Goal: Task Accomplishment & Management: Complete application form

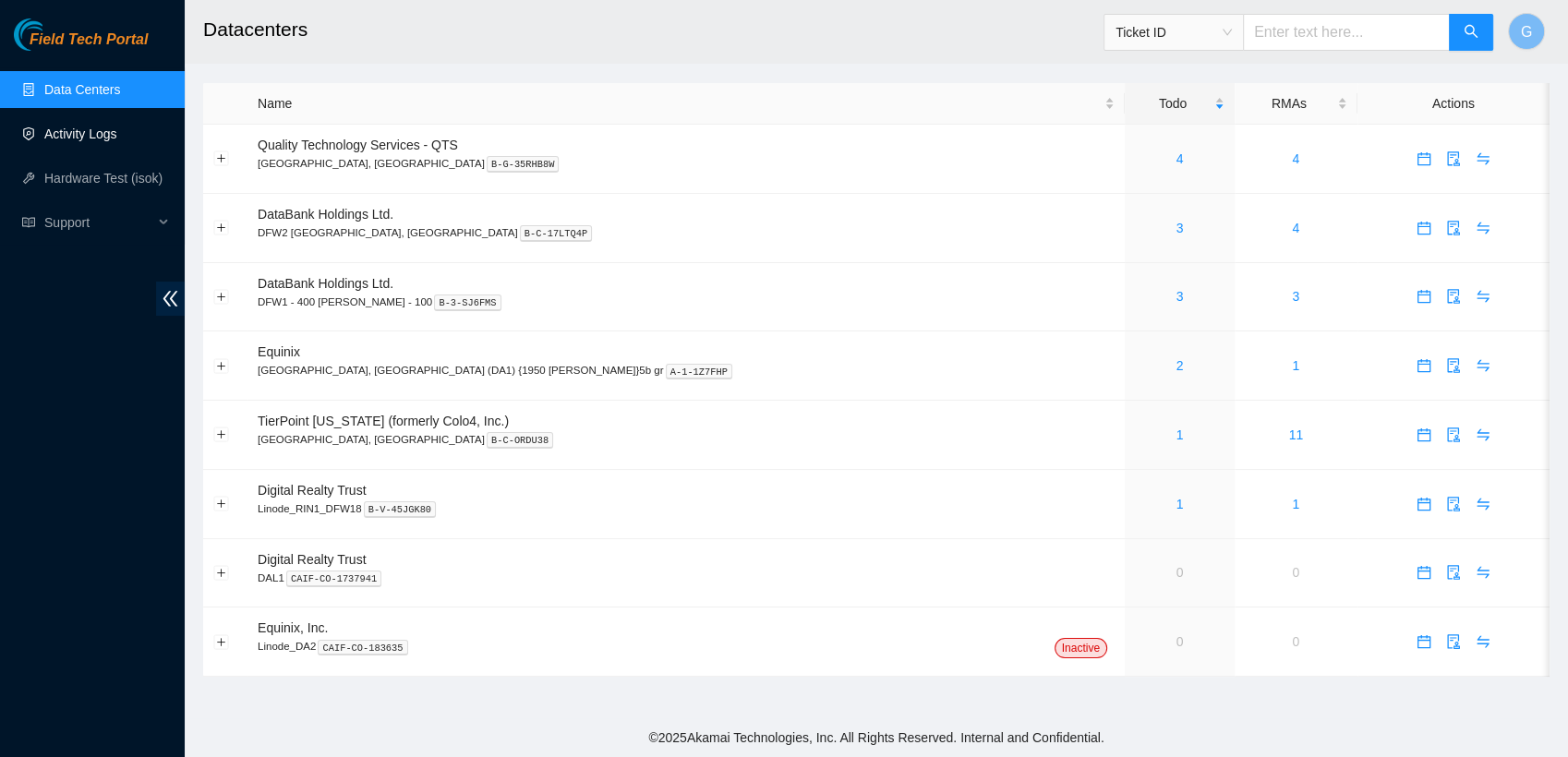
click at [79, 142] on link "Activity Logs" at bounding box center [80, 134] width 73 height 15
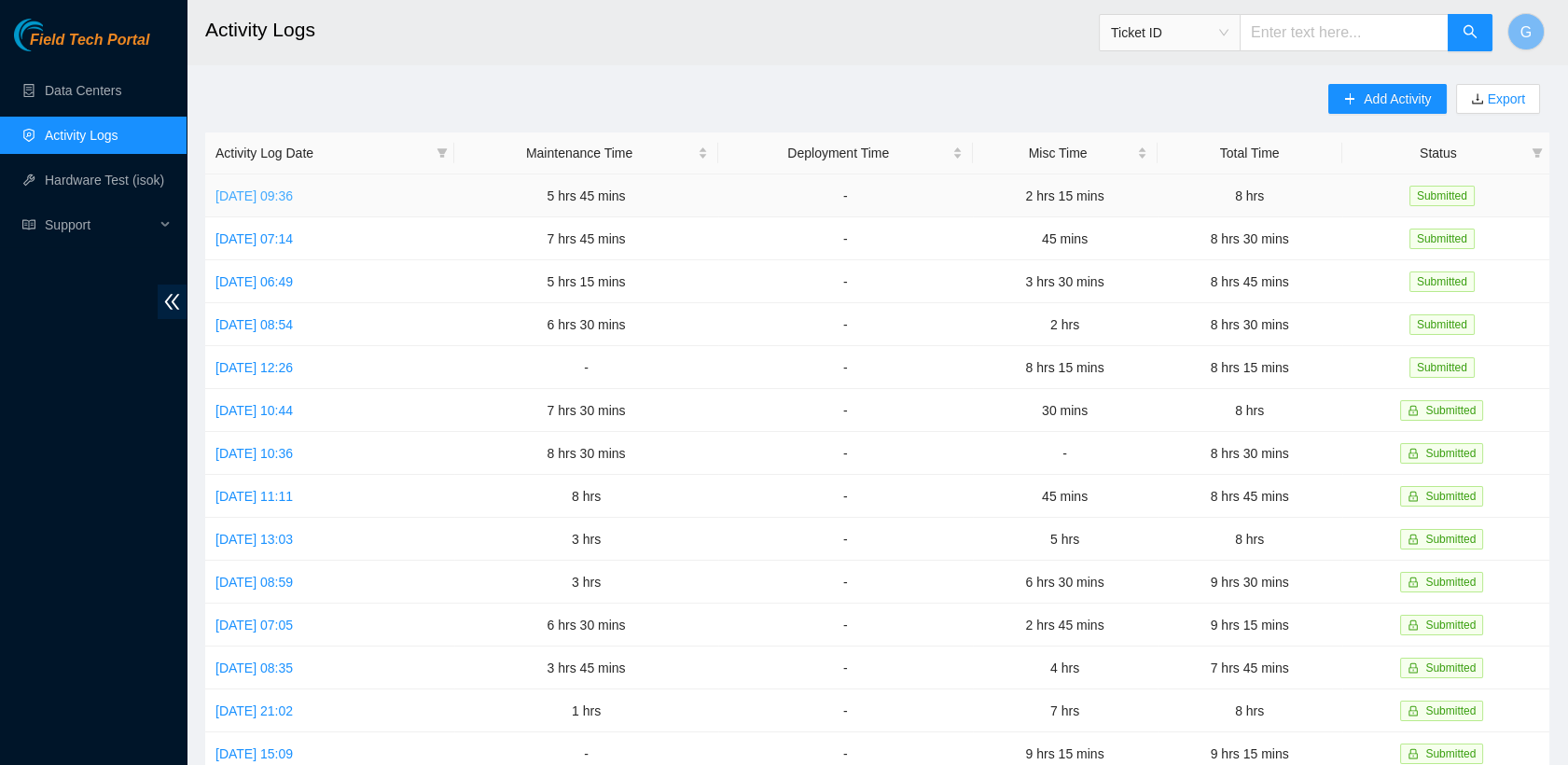
click at [293, 193] on link "[DATE] 09:36" at bounding box center [254, 196] width 77 height 15
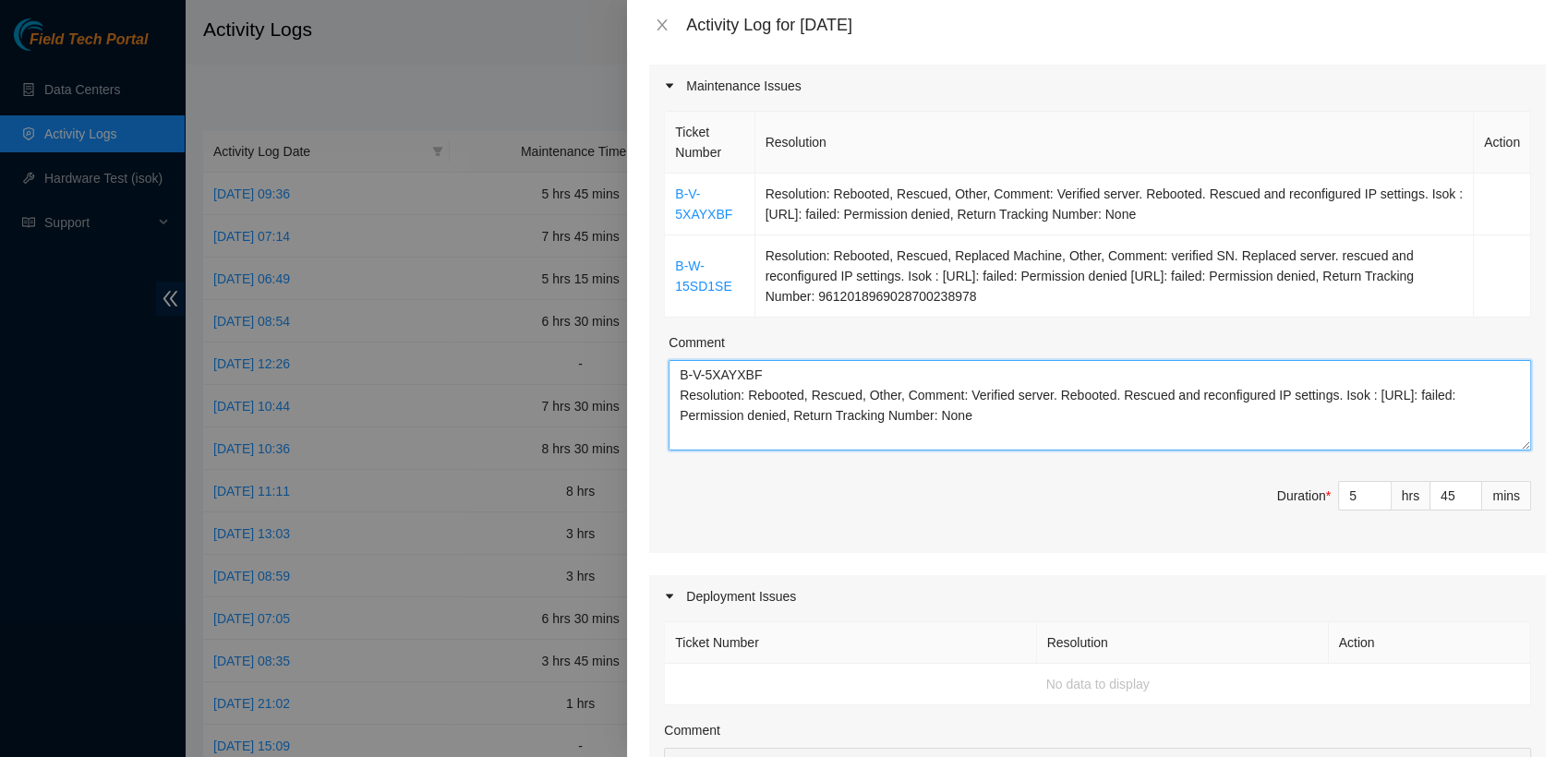
drag, startPoint x: 1441, startPoint y: 440, endPoint x: 640, endPoint y: 305, distance: 812.3
click at [640, 305] on div "Note: This activity log is for informational purposes only. You will not be pai…" at bounding box center [1097, 403] width 941 height 707
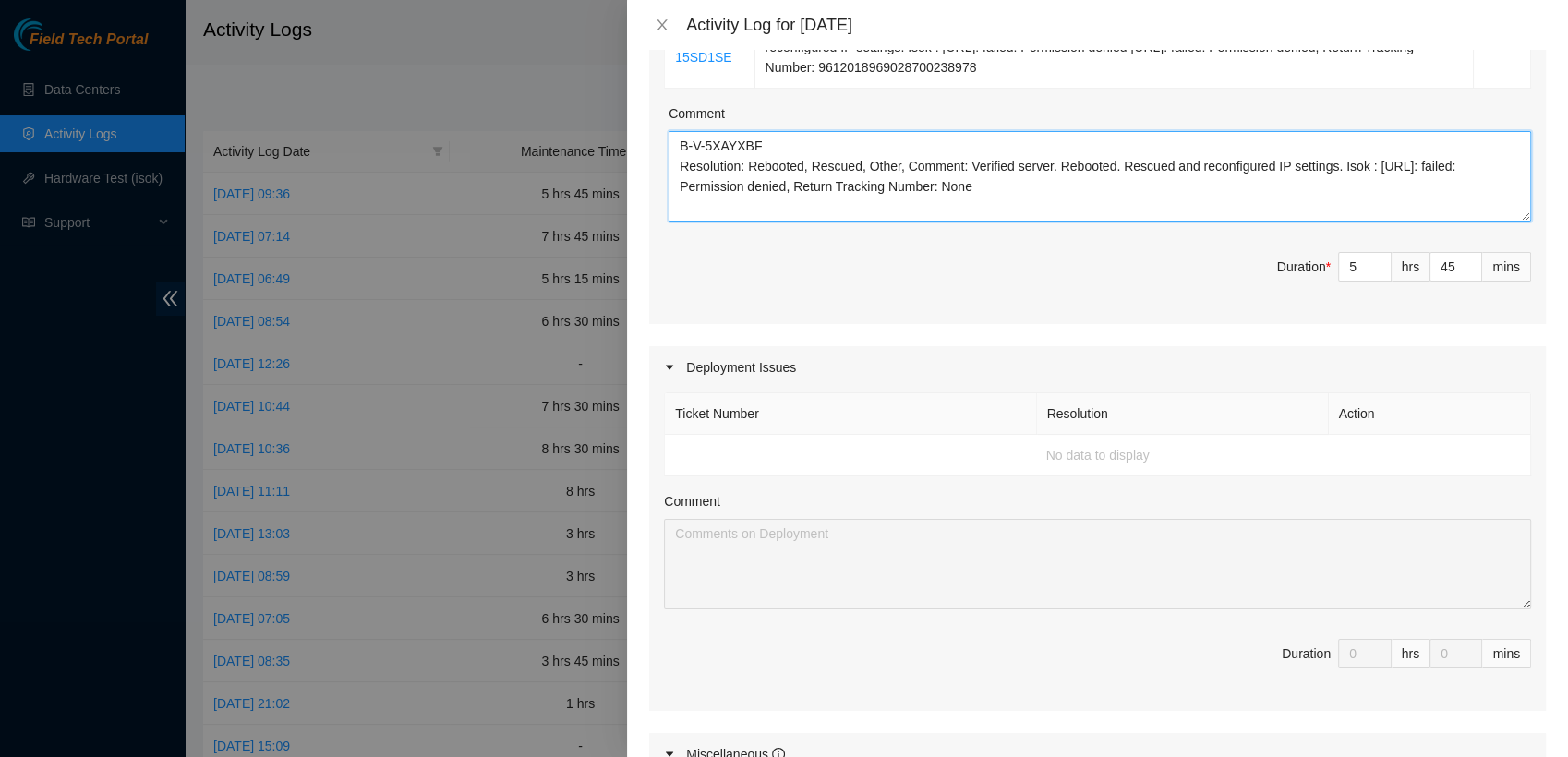
scroll to position [453, 0]
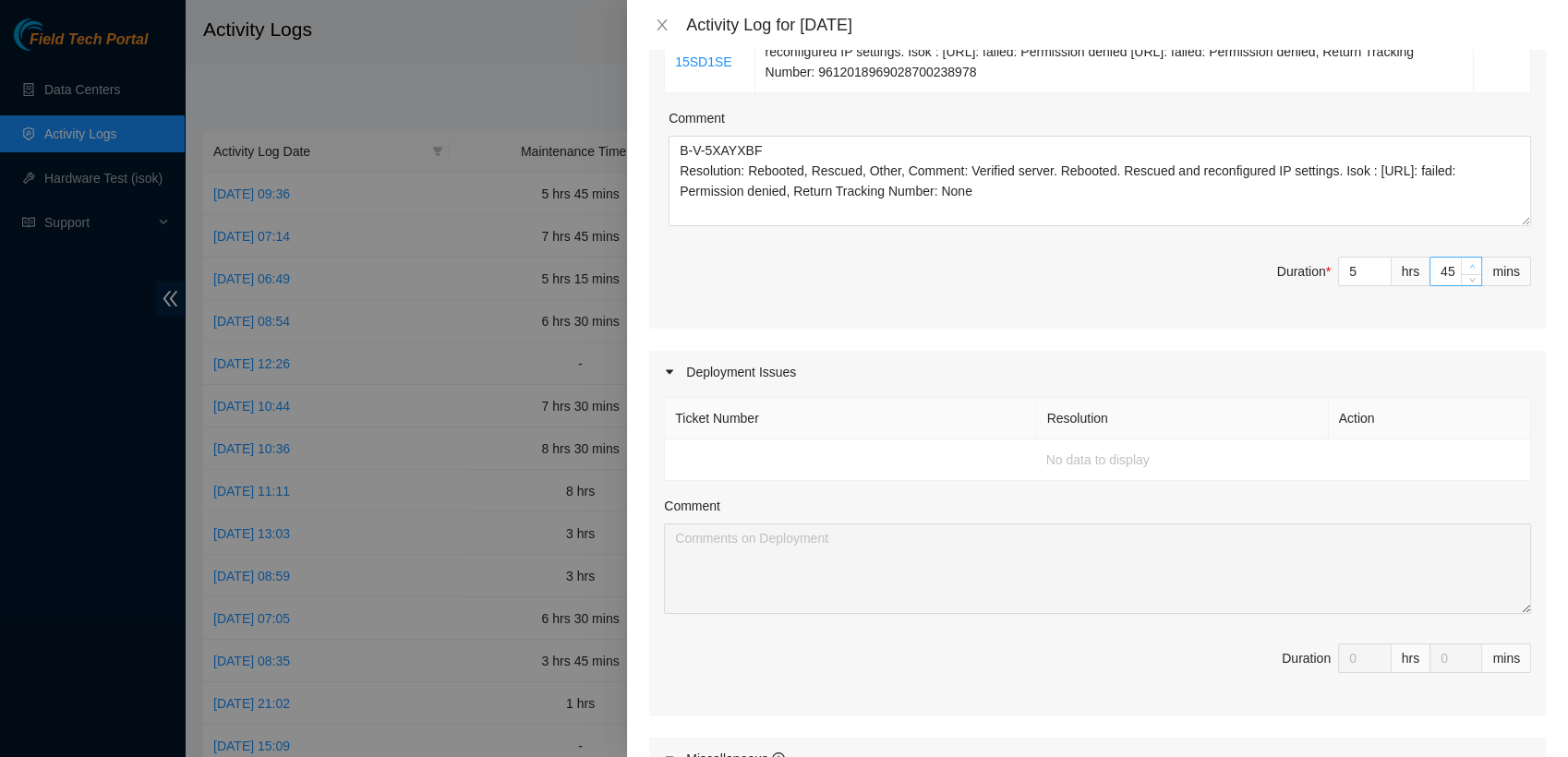
type input "46"
type input "8"
type input "1"
click at [1460, 258] on span "Increase Value" at bounding box center [1471, 266] width 21 height 17
type input "47"
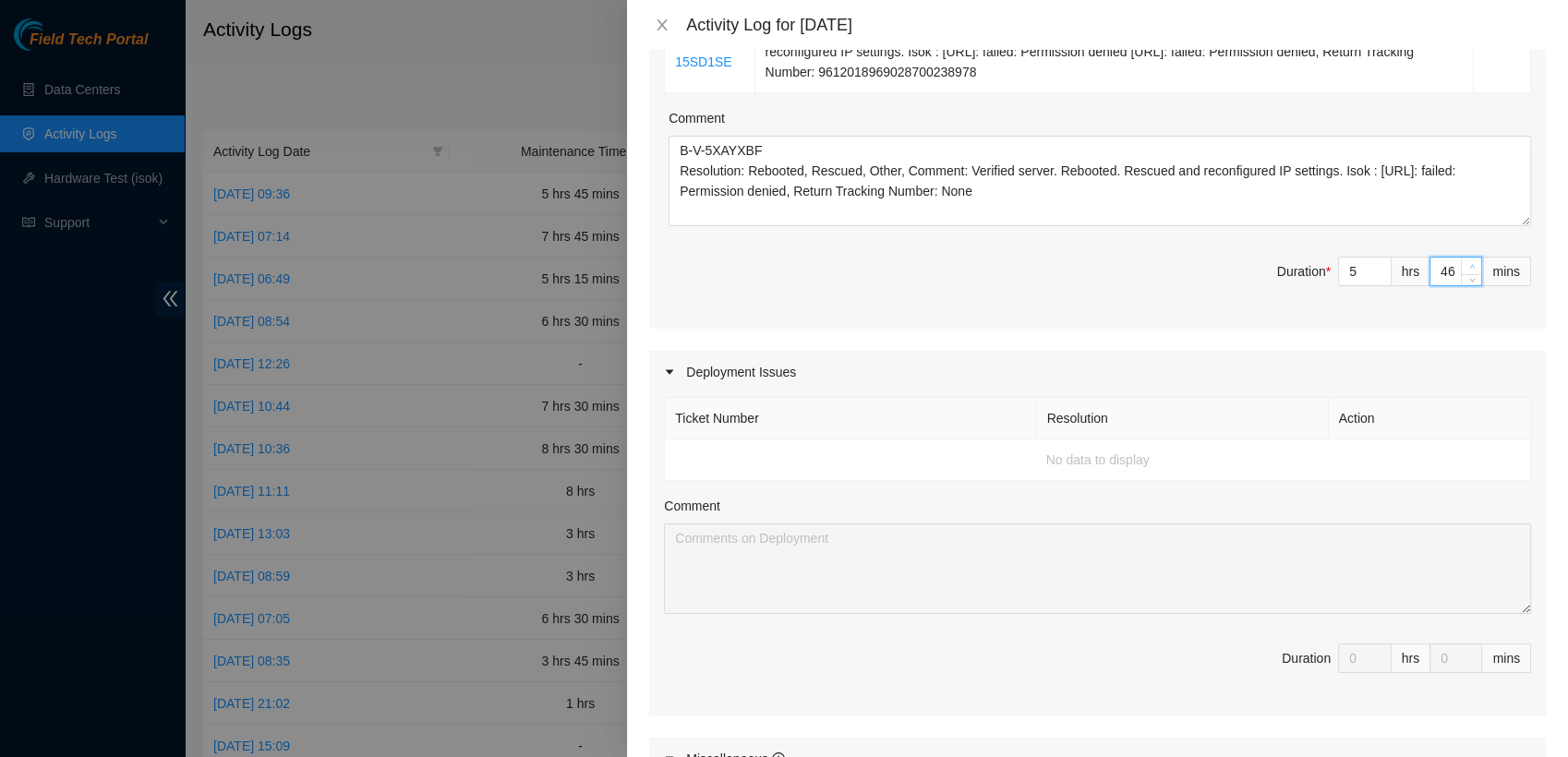
type input "2"
click at [1460, 258] on span "Increase Value" at bounding box center [1471, 266] width 21 height 17
type input "48"
type input "3"
click at [1460, 258] on span "Increase Value" at bounding box center [1471, 266] width 21 height 17
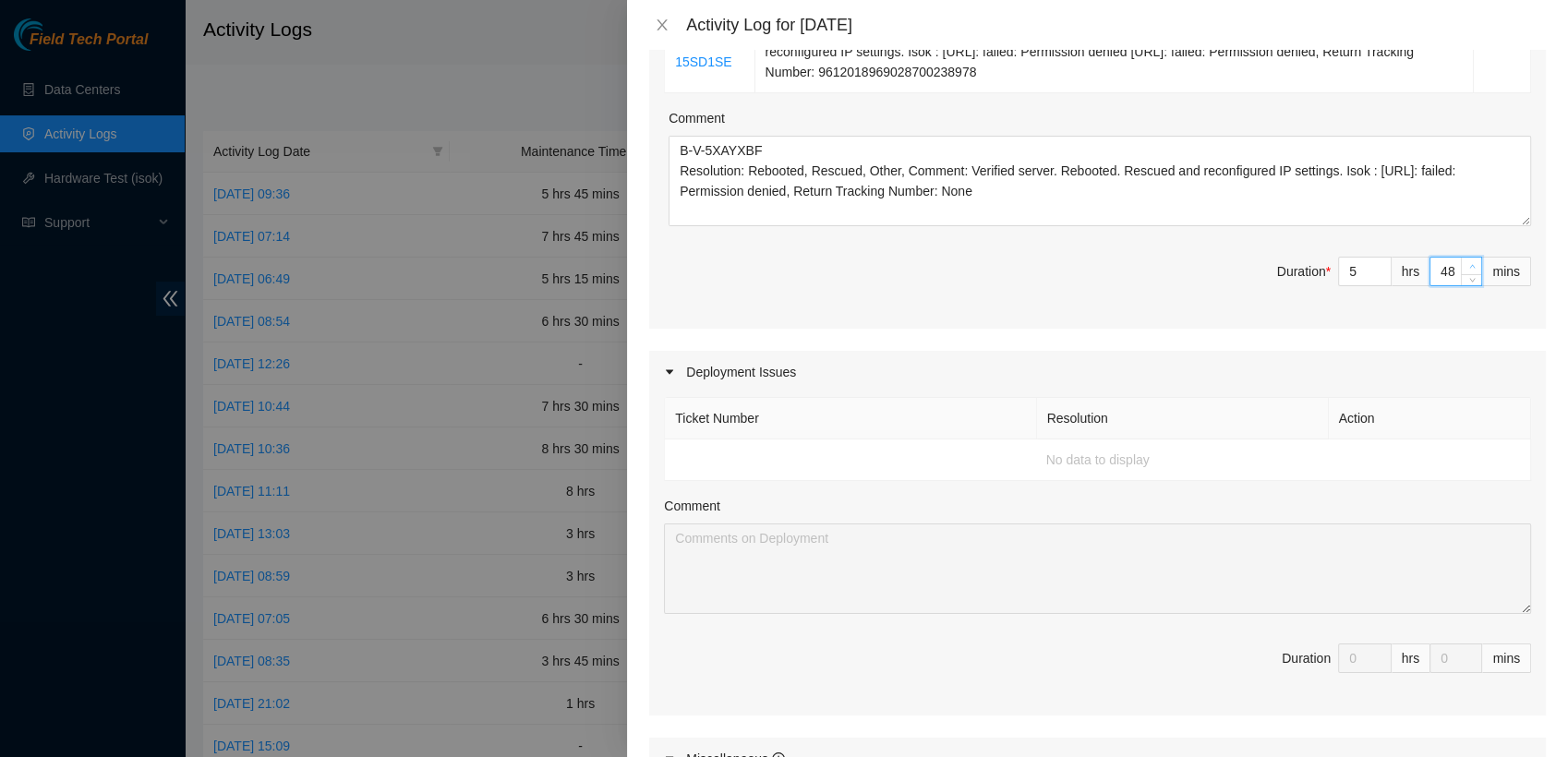
type input "49"
type input "4"
click at [1460, 258] on span "Increase Value" at bounding box center [1471, 266] width 21 height 17
type input "50"
type input "5"
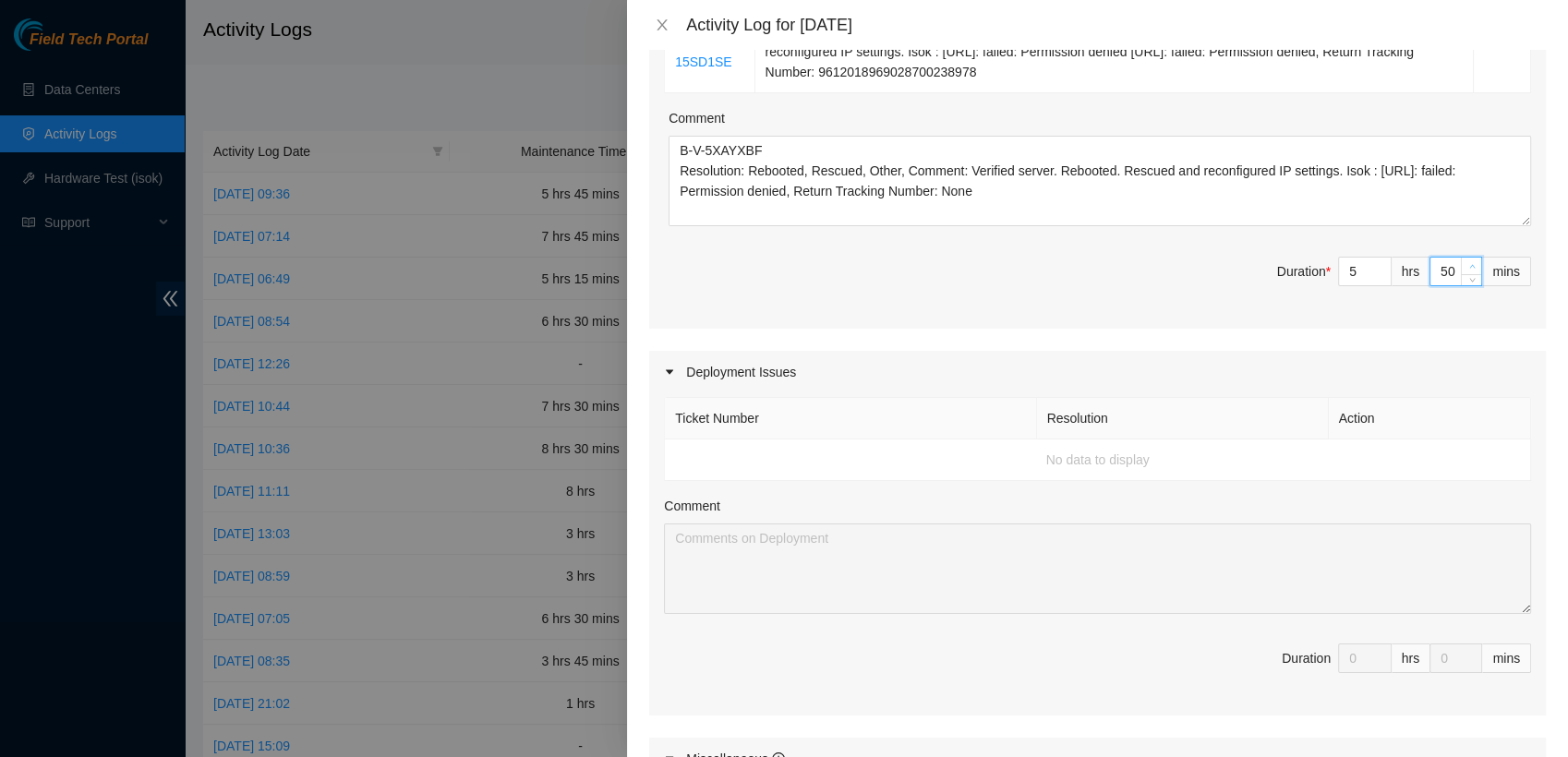
click at [1460, 258] on span "Increase Value" at bounding box center [1471, 266] width 21 height 17
type input "51"
type input "6"
click at [1460, 258] on span "Increase Value" at bounding box center [1471, 266] width 21 height 17
type input "52"
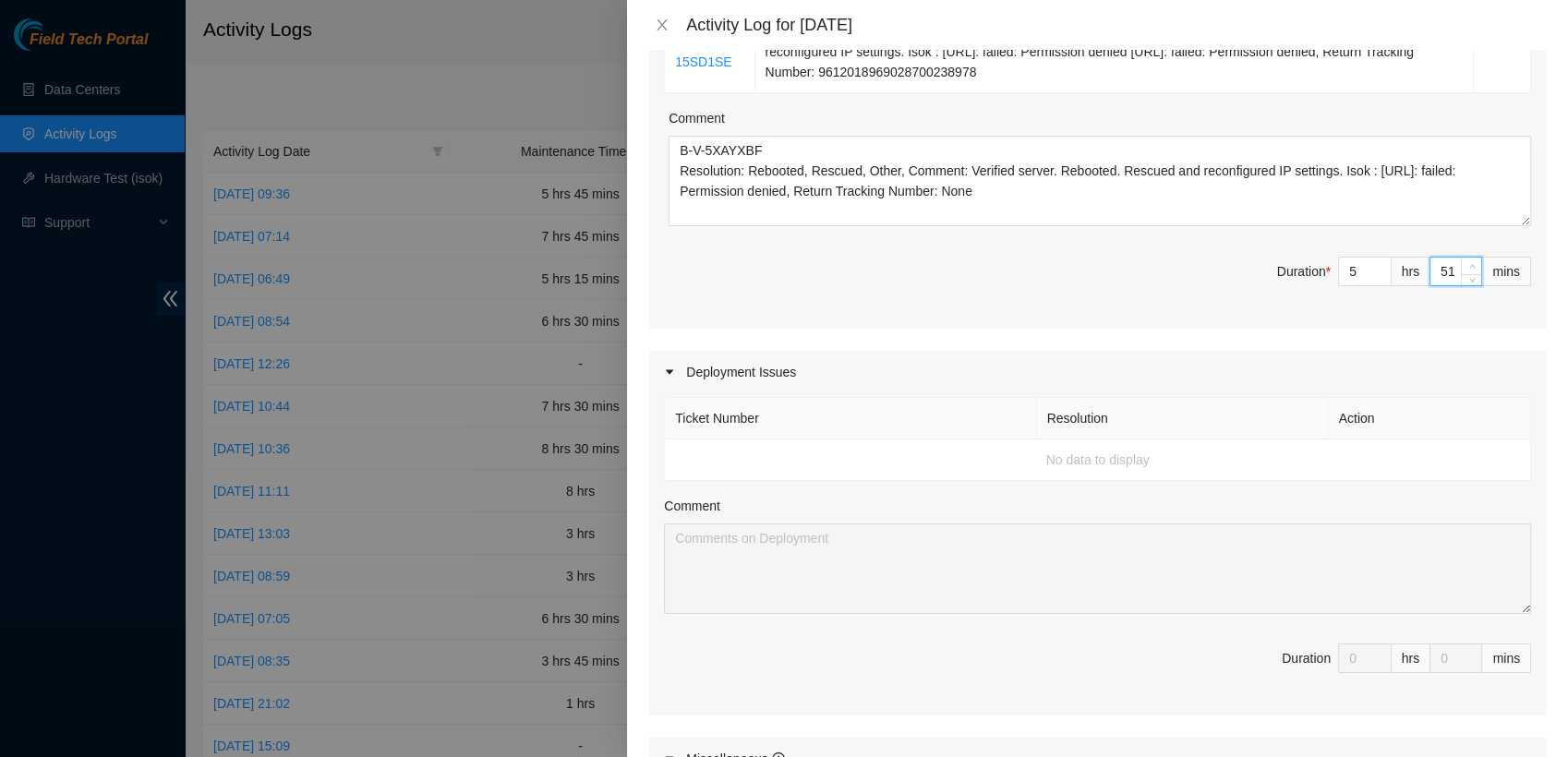
type input "7"
click at [1460, 258] on span "Increase Value" at bounding box center [1471, 266] width 21 height 17
type input "53"
type input "8"
click at [1460, 258] on span "Increase Value" at bounding box center [1471, 266] width 21 height 17
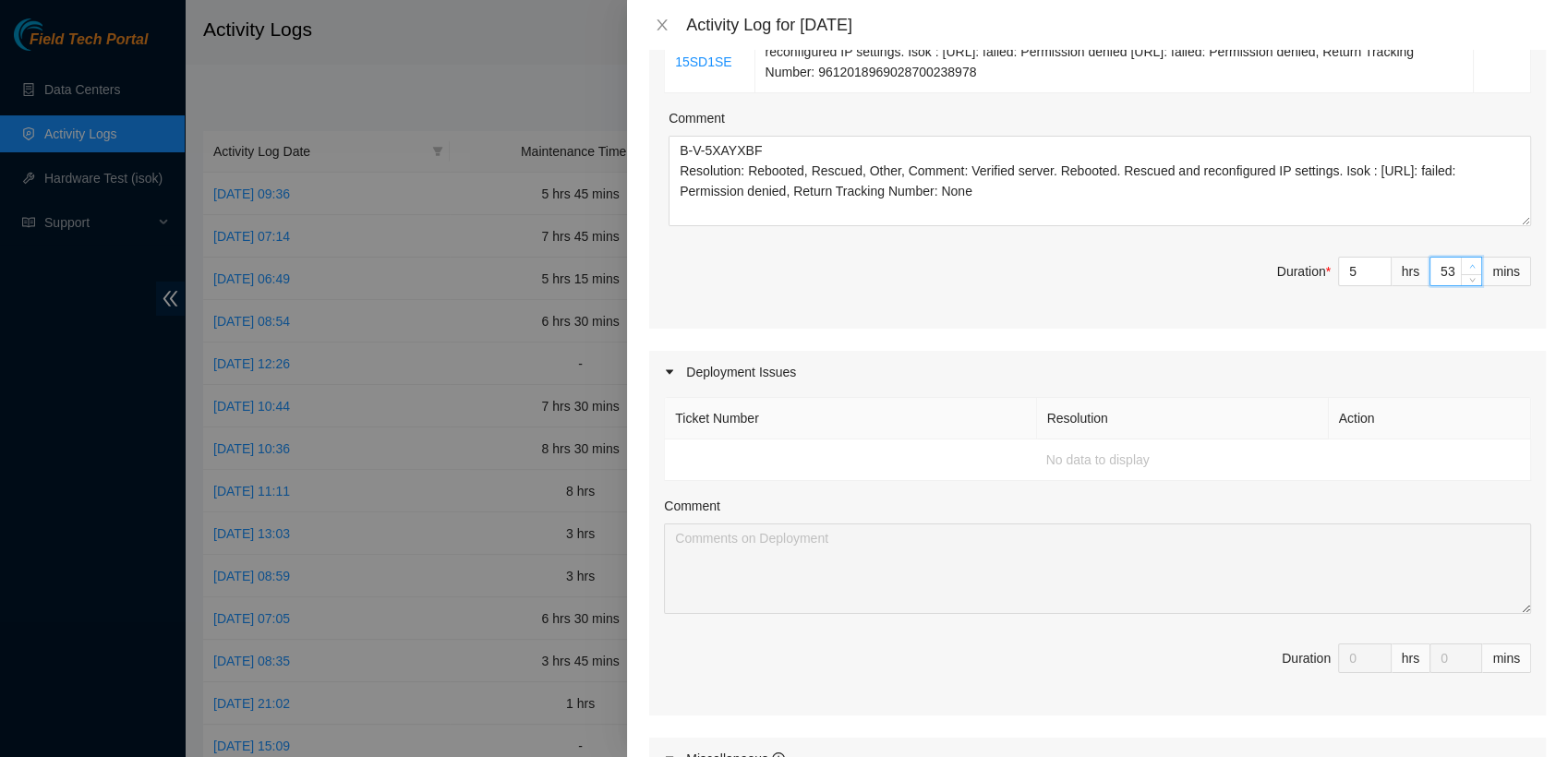
type input "54"
type input "9"
click at [1460, 258] on span "Increase Value" at bounding box center [1471, 266] width 21 height 17
type input "55"
type input "10"
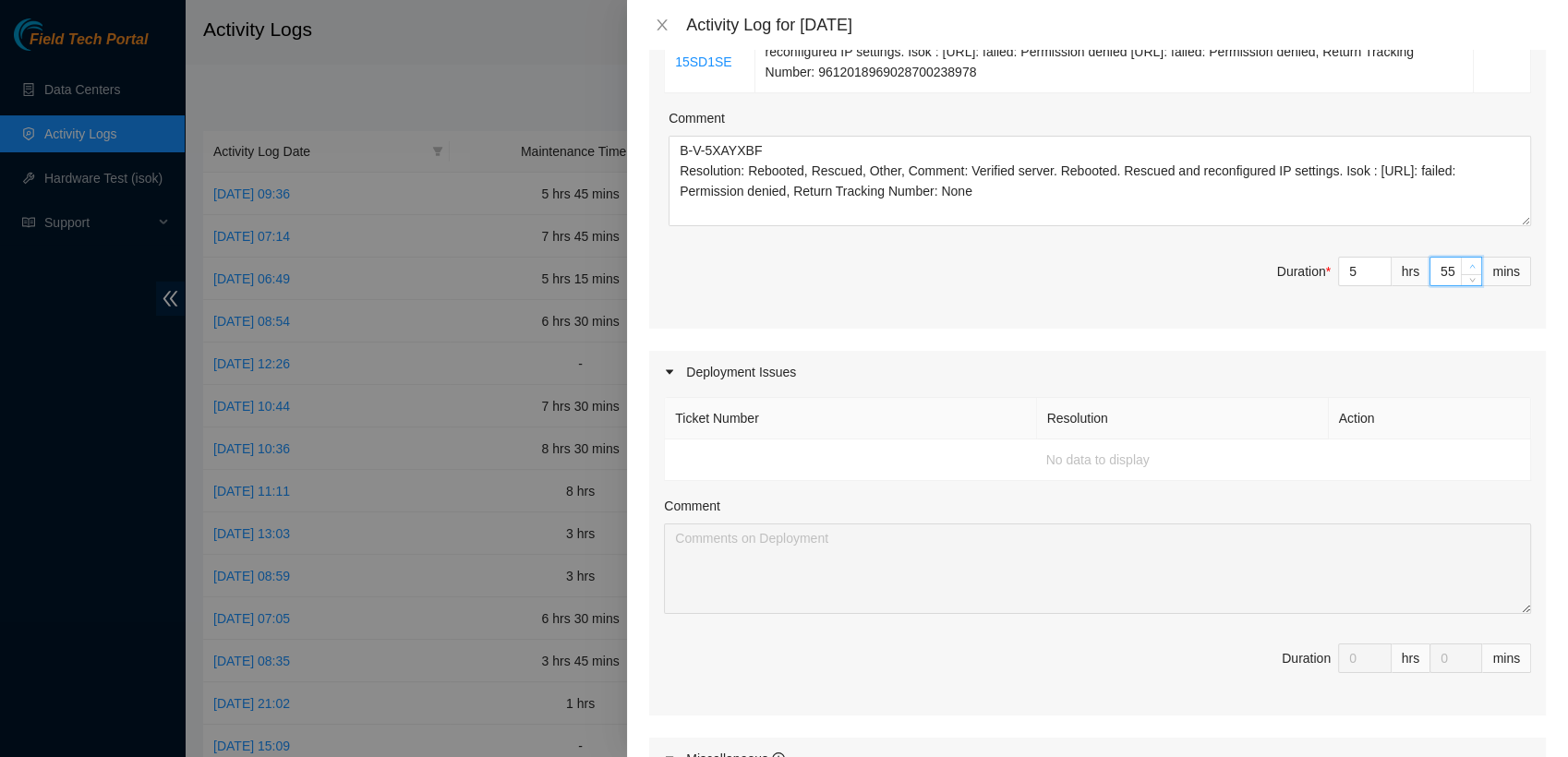
click at [1460, 258] on span "Increase Value" at bounding box center [1471, 266] width 21 height 17
type input "56"
type input "11"
click at [1460, 258] on span "Increase Value" at bounding box center [1471, 266] width 21 height 17
type input "57"
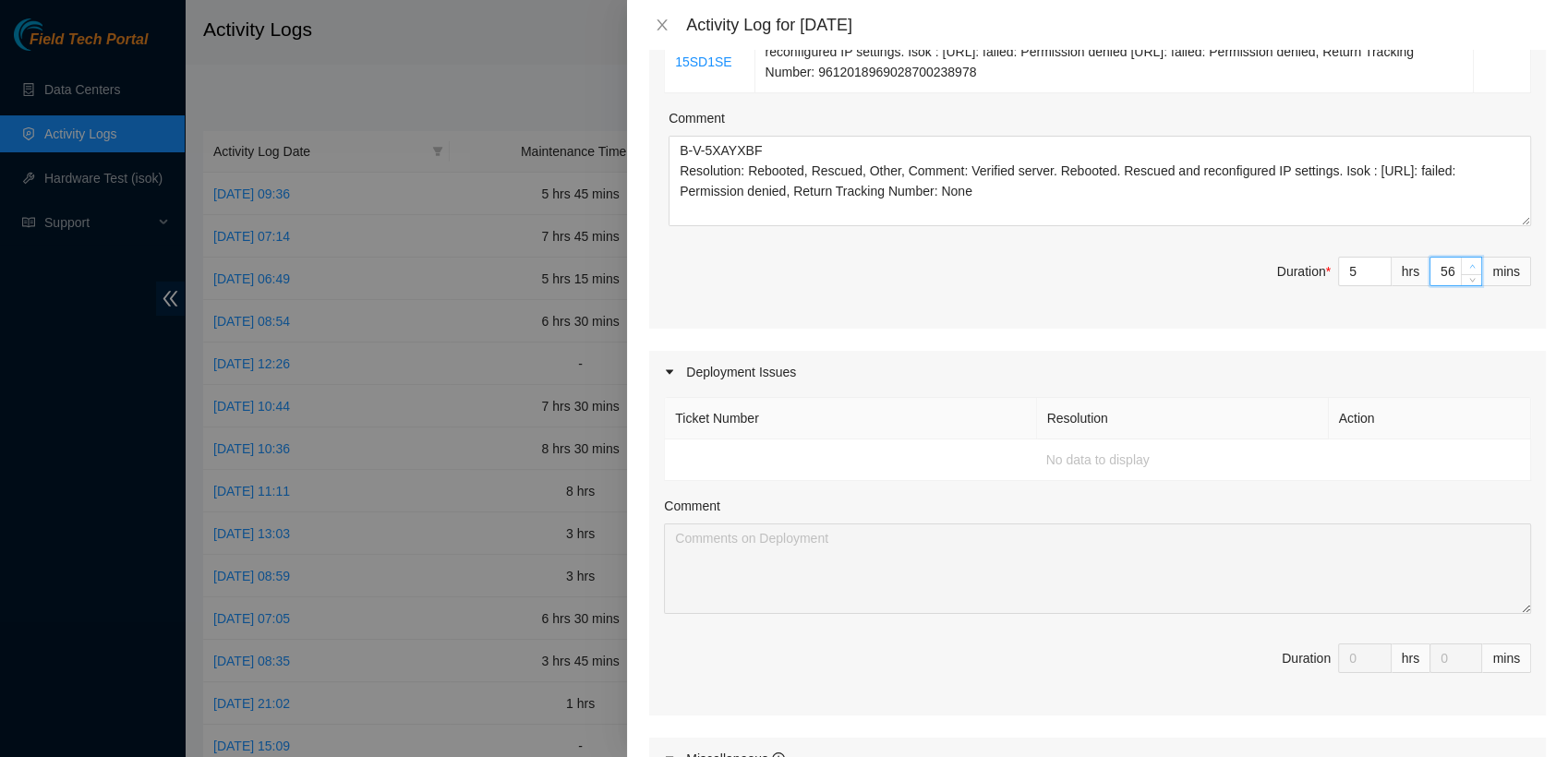
type input "12"
click at [1460, 258] on span "Increase Value" at bounding box center [1471, 266] width 21 height 17
type input "58"
type input "13"
click at [1460, 258] on span "Increase Value" at bounding box center [1471, 266] width 21 height 17
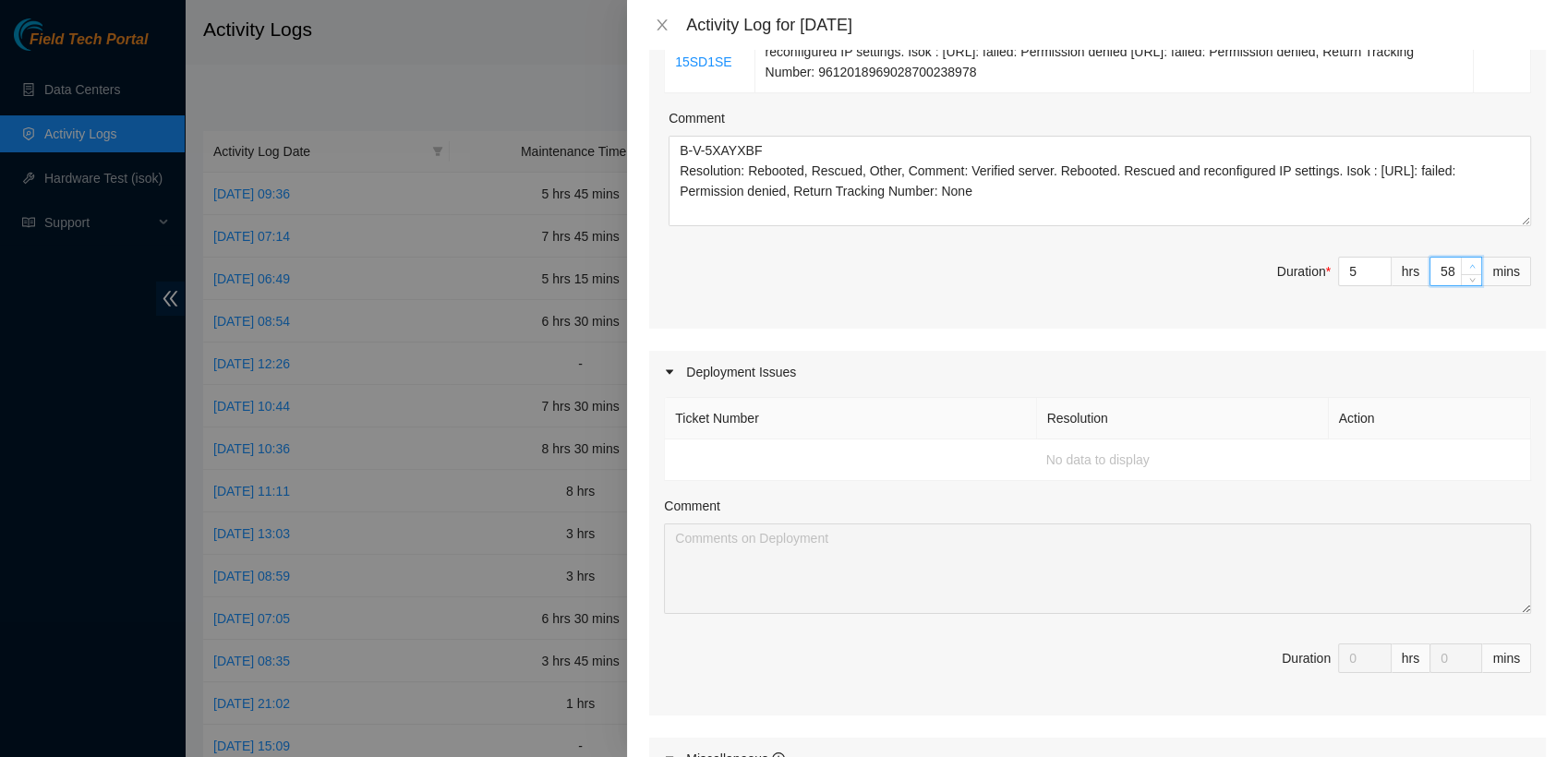
type input "59"
type input "14"
click at [1460, 258] on span "Increase Value" at bounding box center [1471, 266] width 21 height 17
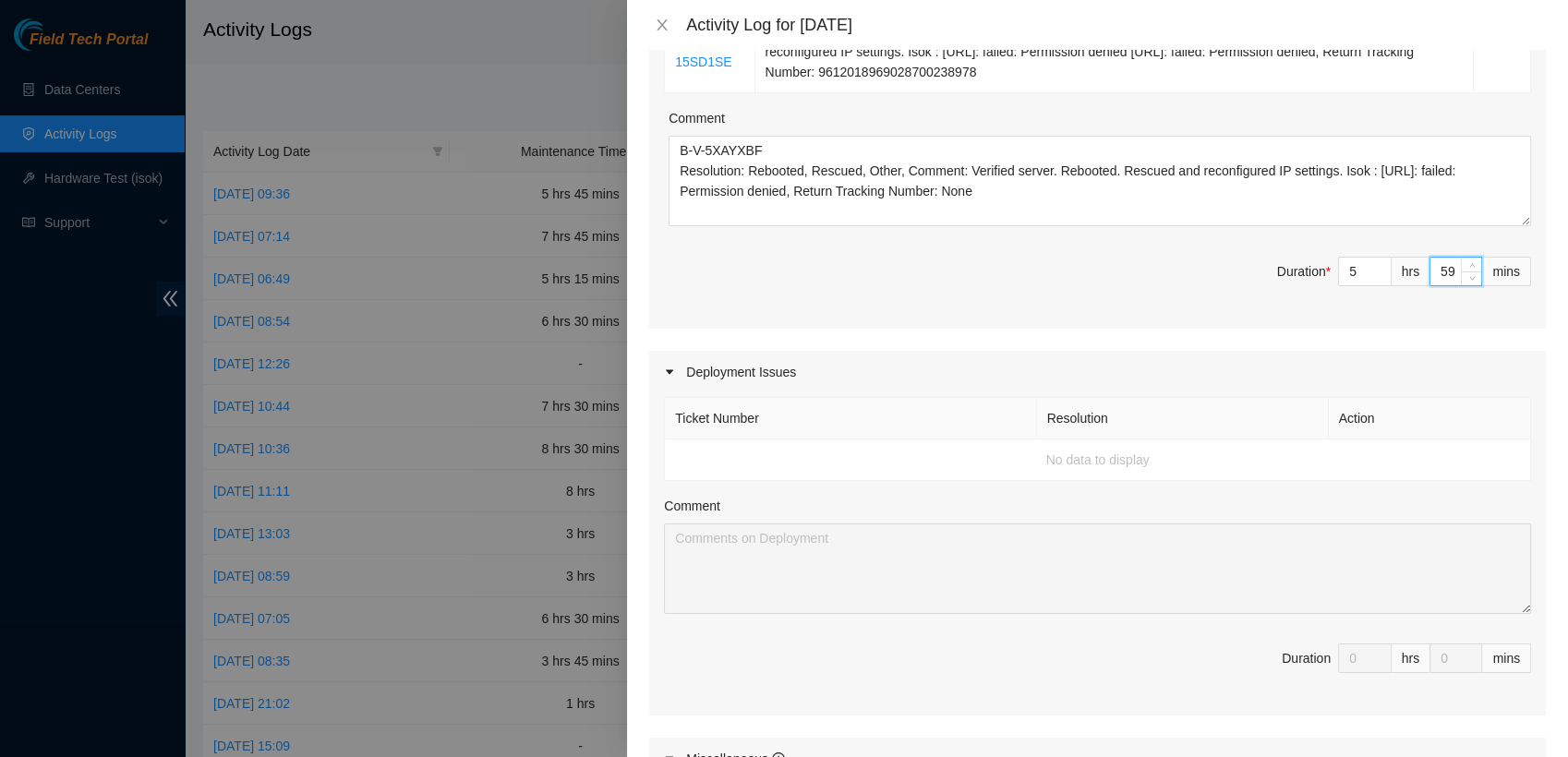
click at [1432, 275] on input "59" at bounding box center [1456, 271] width 51 height 27
type input "0"
type input "7"
type input "15"
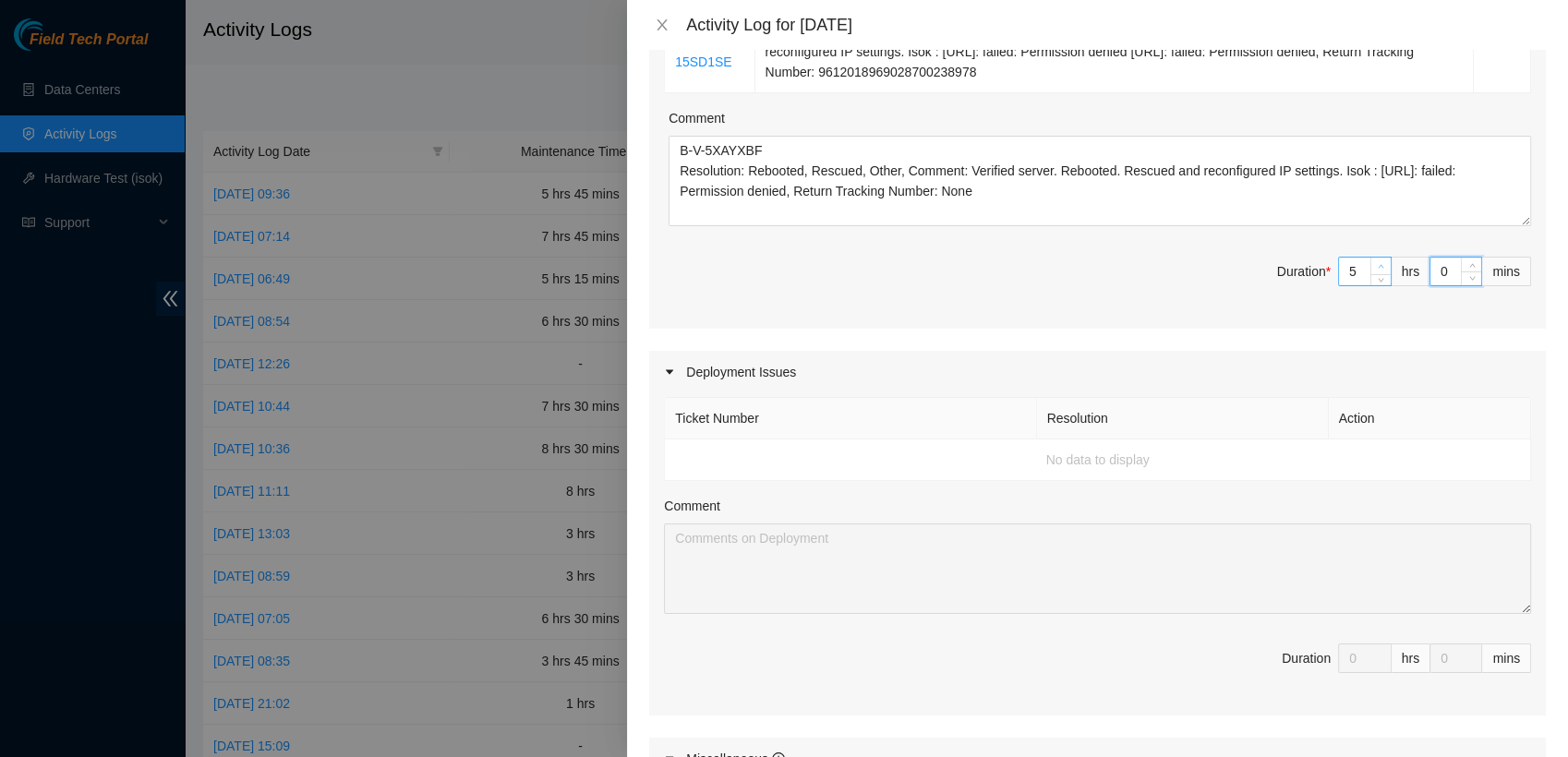
type input "0"
type input "6"
type input "8"
click at [1375, 261] on span "up" at bounding box center [1381, 267] width 11 height 11
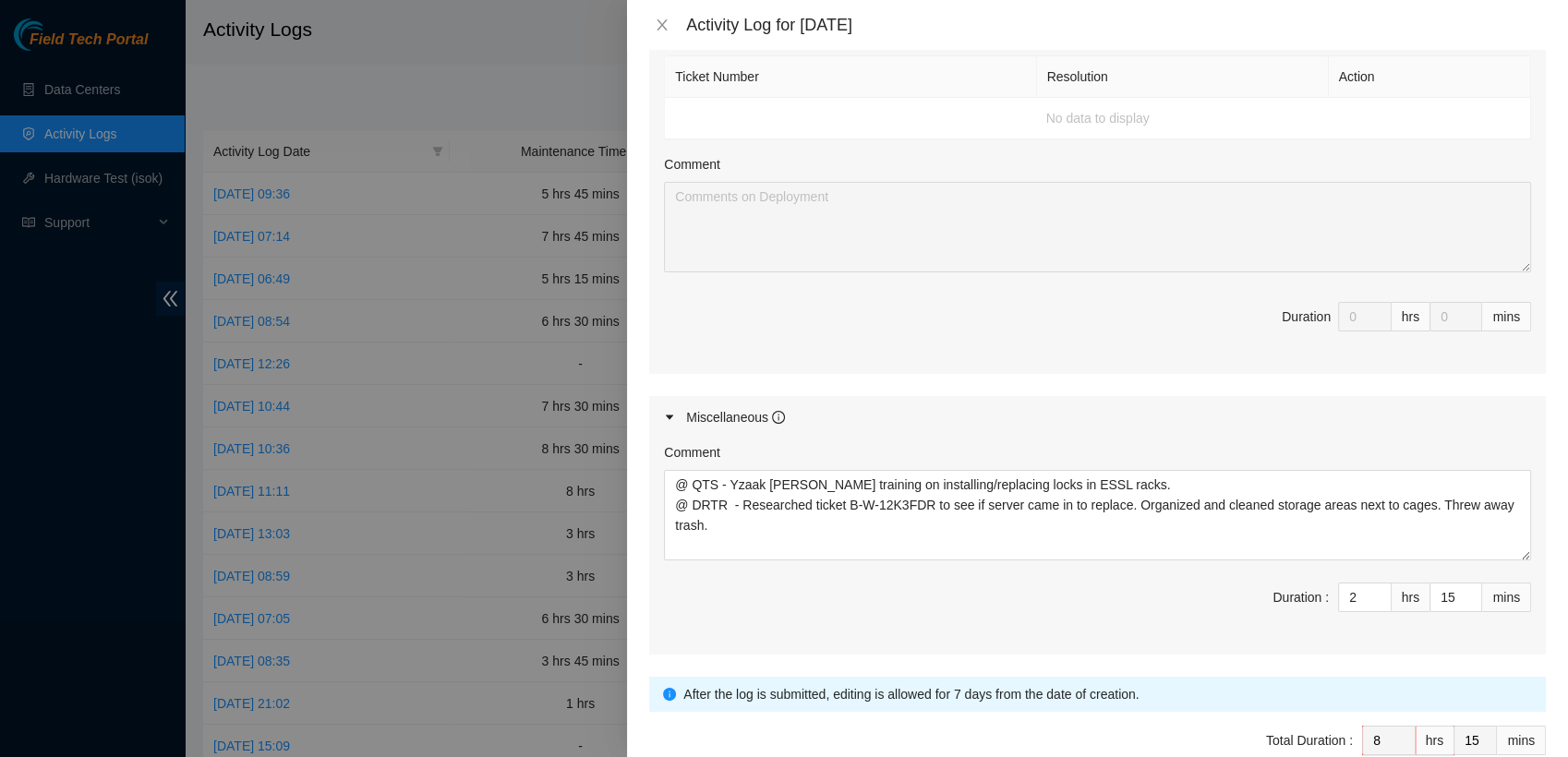
scroll to position [893, 0]
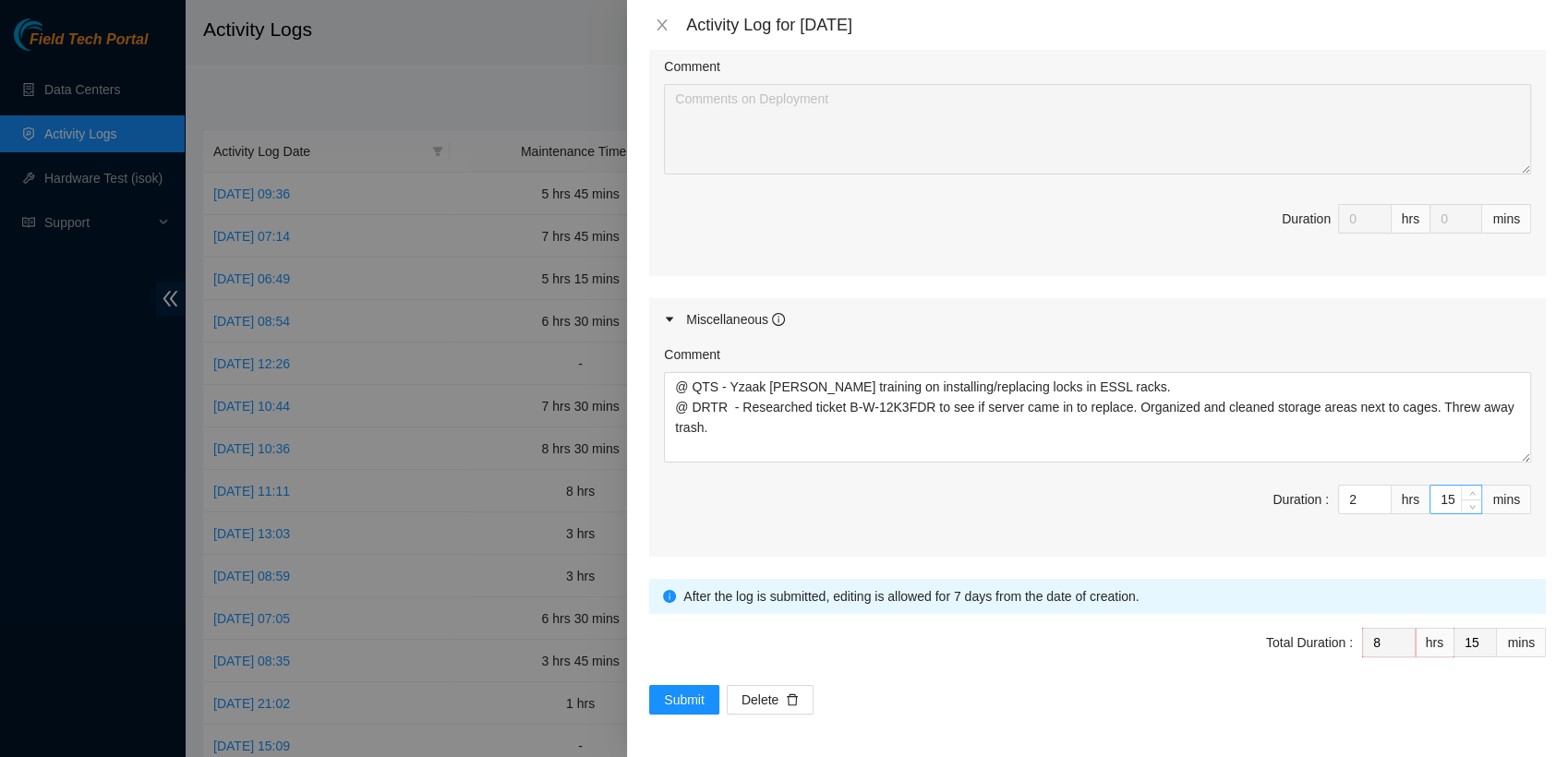
click at [1430, 504] on input "15" at bounding box center [1456, 498] width 51 height 27
type input "3"
type input "30"
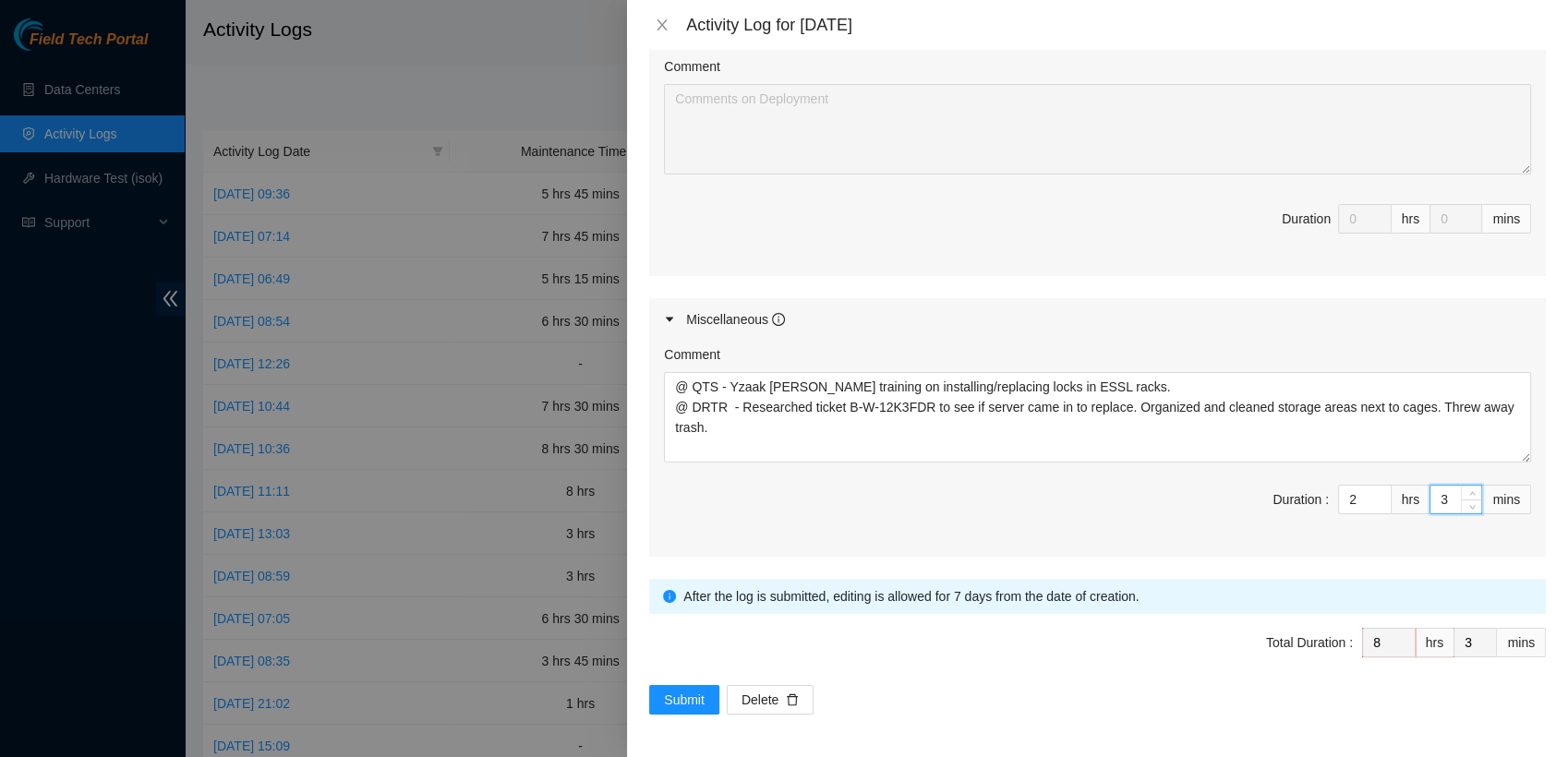
type input "30"
click at [1205, 543] on div "Comment @ QTS - Yzaak [PERSON_NAME] training on installing/replacing locks in E…" at bounding box center [1098, 448] width 897 height 216
click at [690, 692] on span "Submit" at bounding box center [683, 700] width 41 height 21
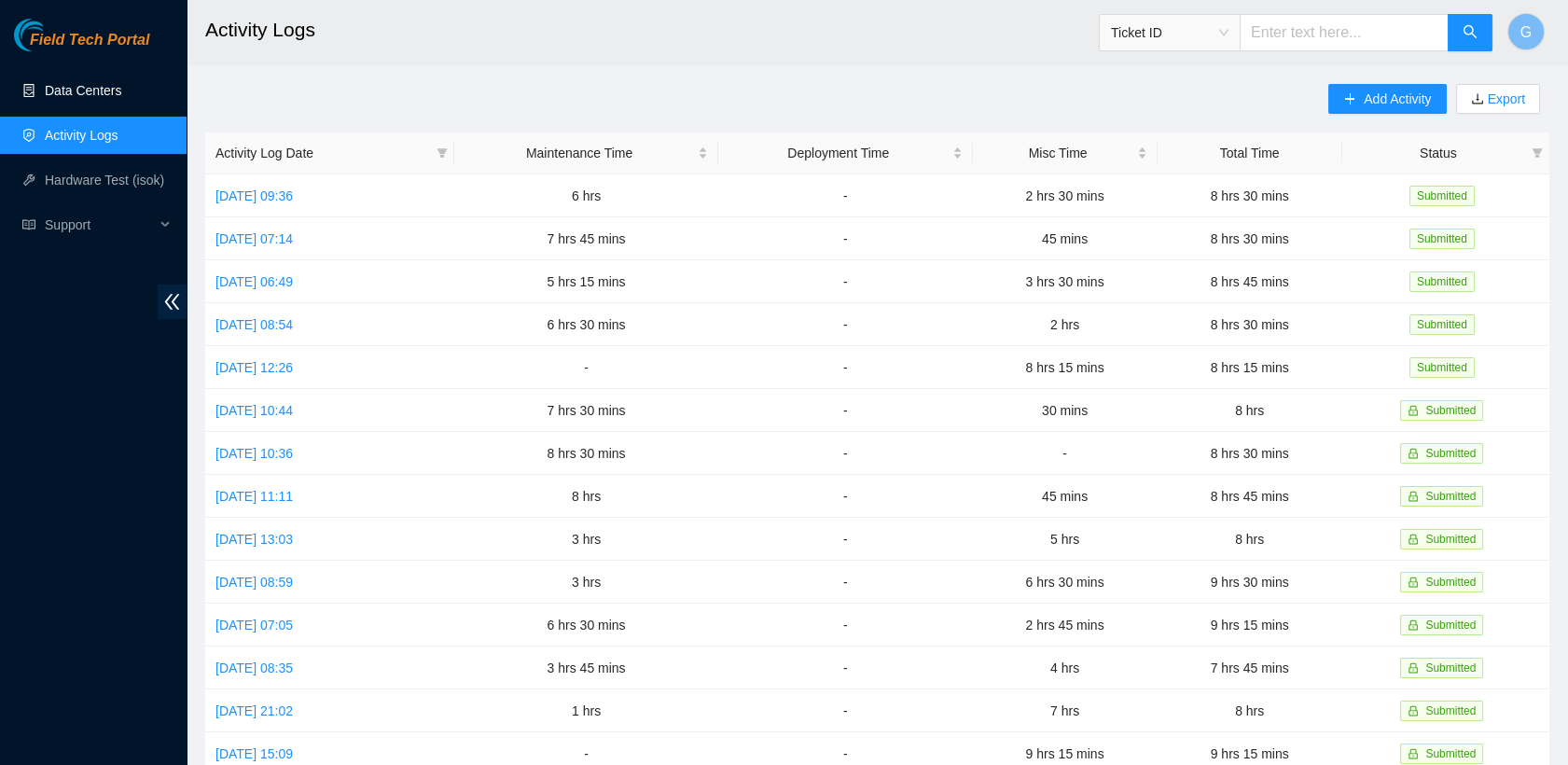
click at [106, 83] on link "Data Centers" at bounding box center [83, 91] width 76 height 15
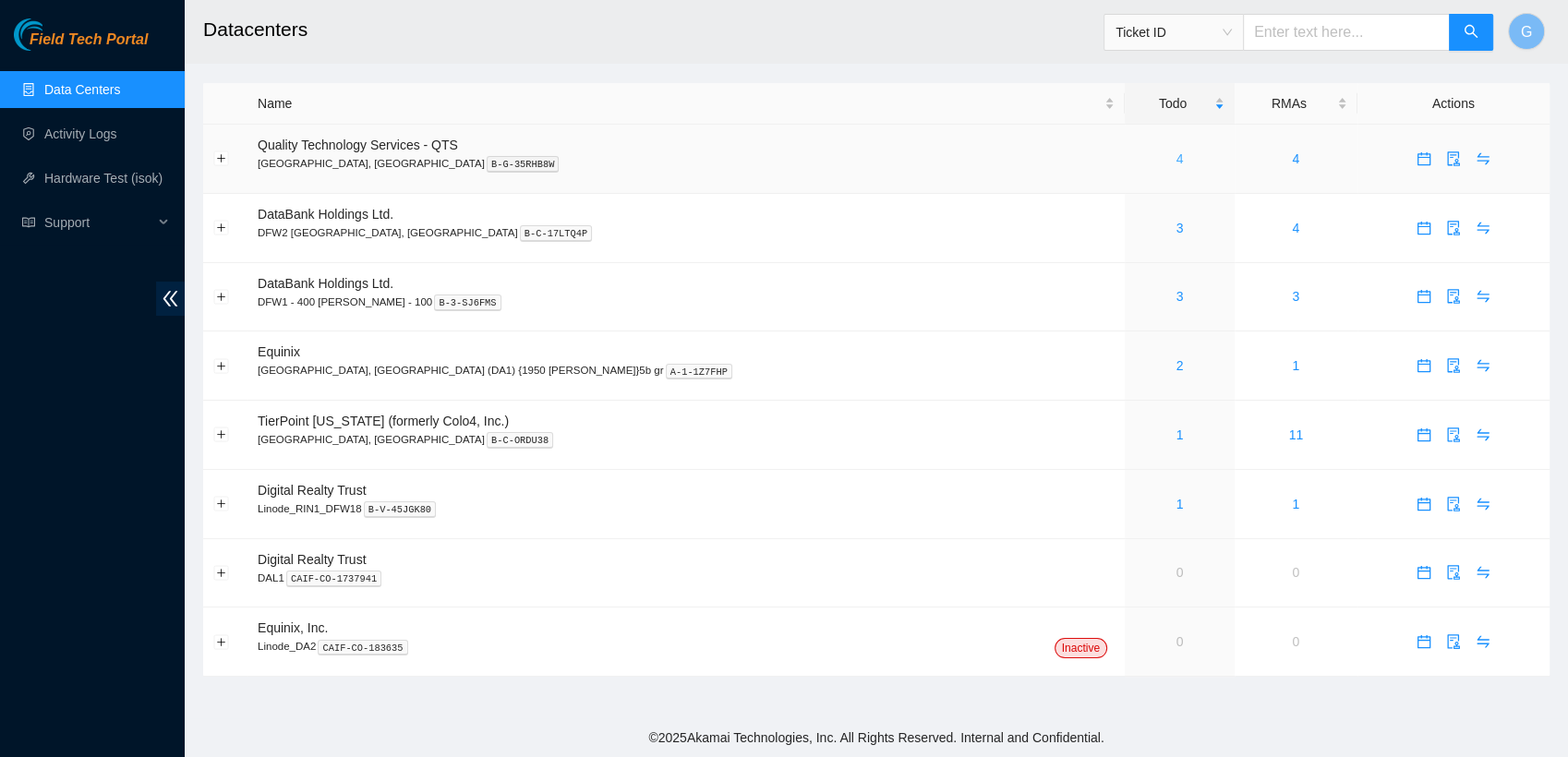
click at [1176, 158] on link "4" at bounding box center [1180, 159] width 8 height 15
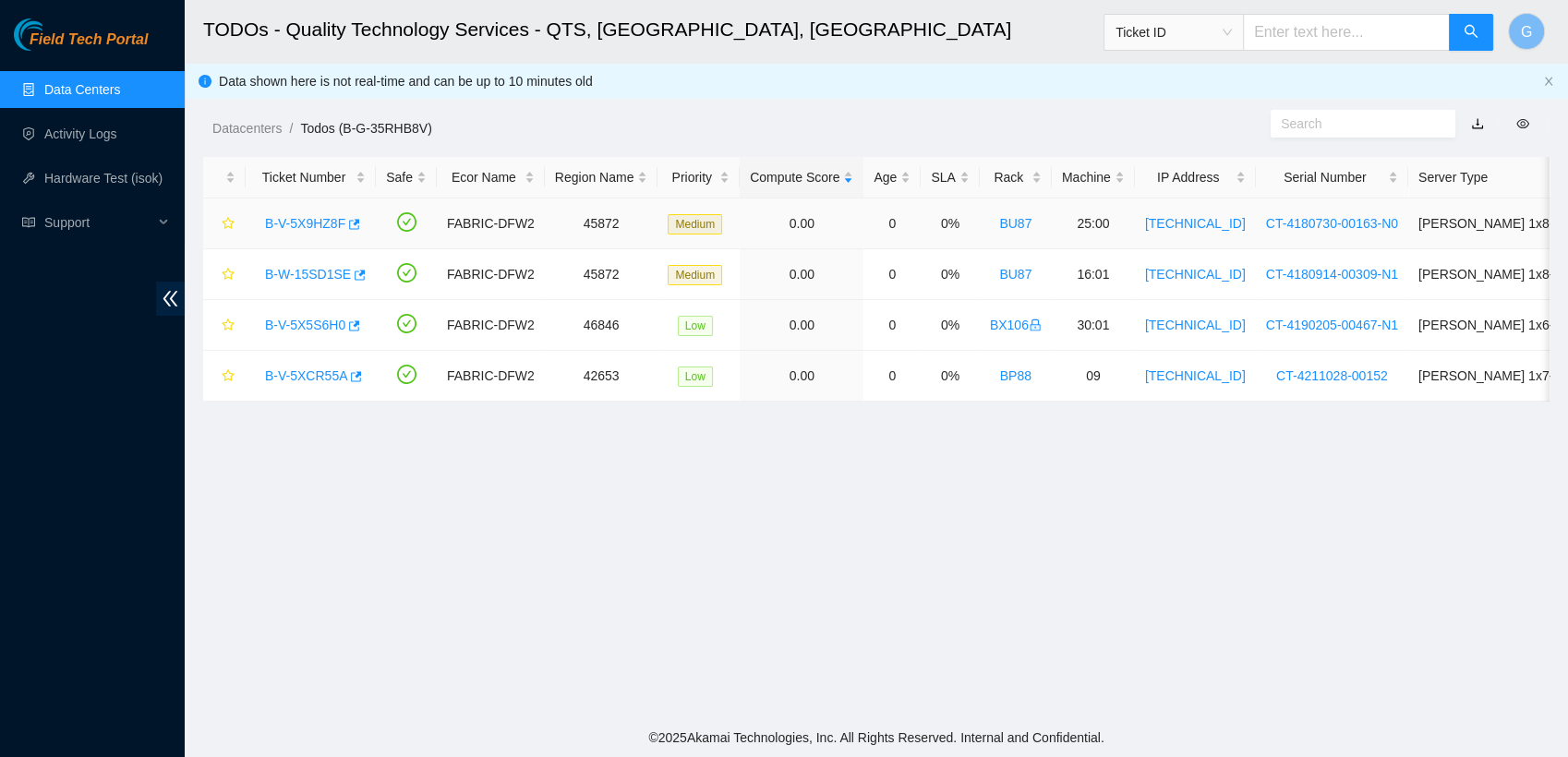
click at [300, 226] on link "B-V-5X9HZ8F" at bounding box center [305, 224] width 80 height 15
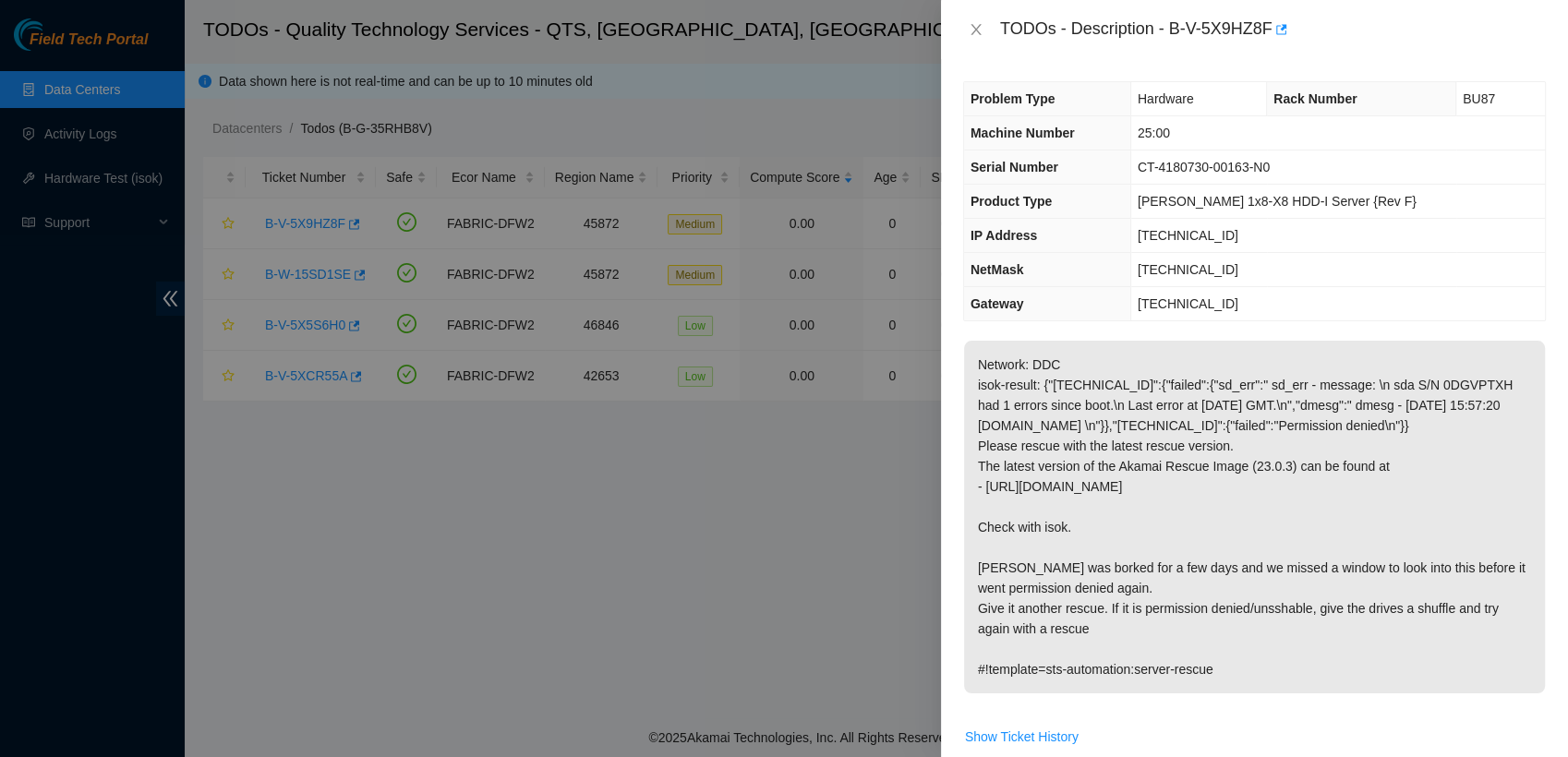
click at [310, 229] on div at bounding box center [784, 378] width 1568 height 757
click at [564, 578] on div at bounding box center [784, 378] width 1568 height 757
click at [972, 25] on icon "close" at bounding box center [975, 29] width 10 height 11
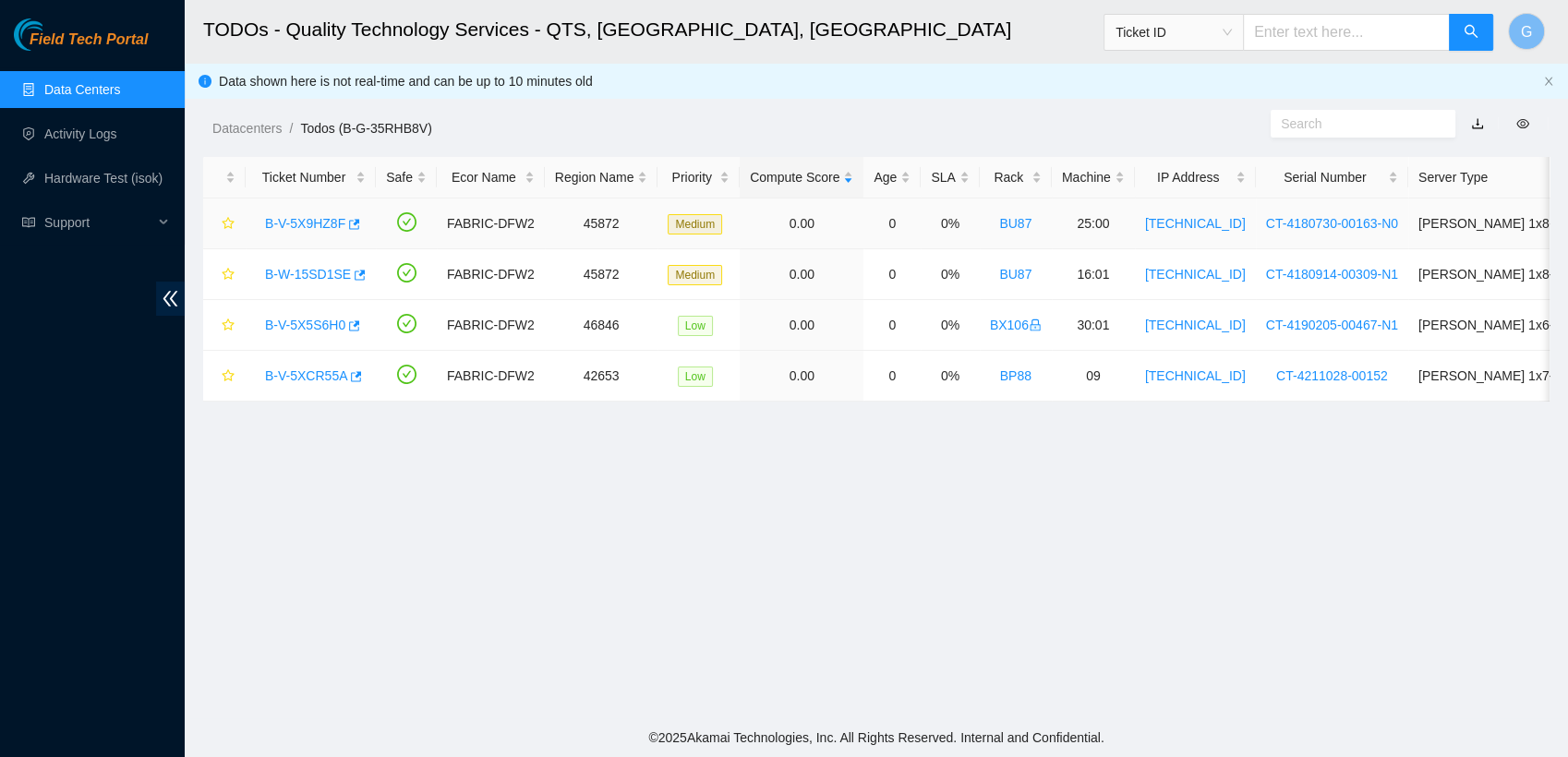
click at [313, 226] on link "B-V-5X9HZ8F" at bounding box center [305, 224] width 80 height 15
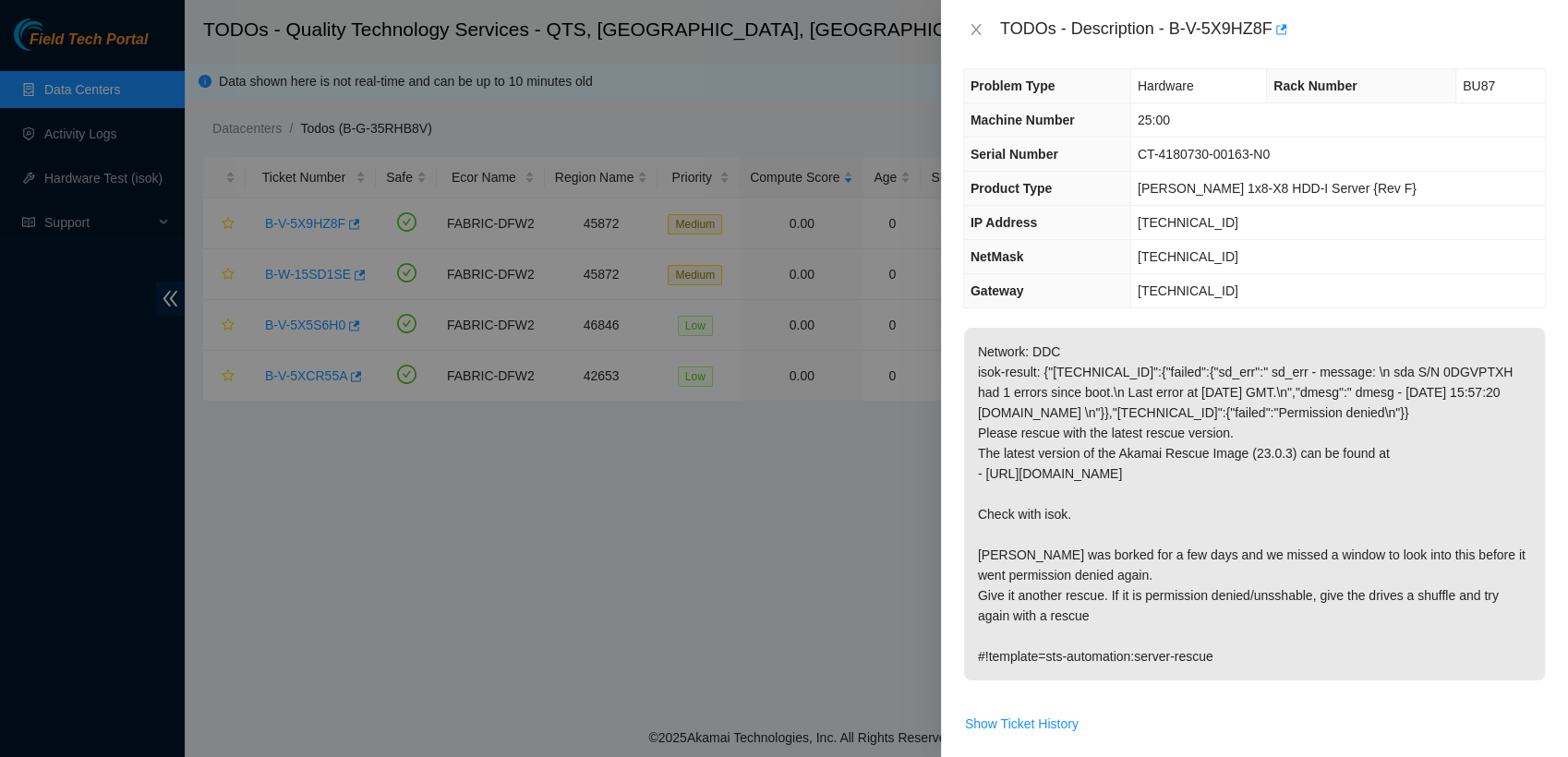
scroll to position [12, 0]
click at [1381, 261] on td "[TECHNICAL_ID]" at bounding box center [1337, 258] width 414 height 34
click at [1254, 681] on p "Network: DDC isok-result: {"[TECHNICAL_ID]":{"failed":{"sd_err":" sd_err - mess…" at bounding box center [1254, 505] width 581 height 353
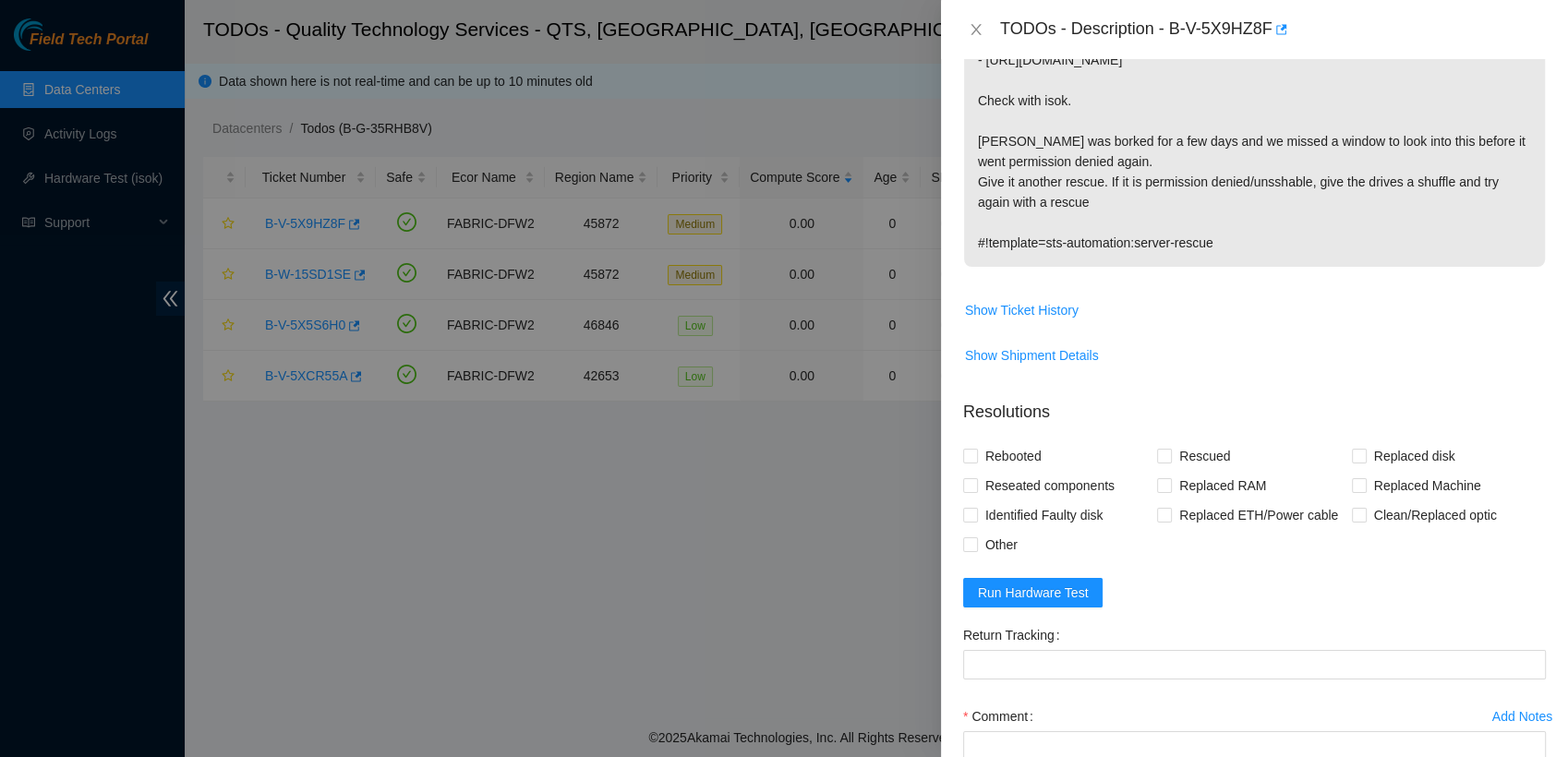
scroll to position [488, 0]
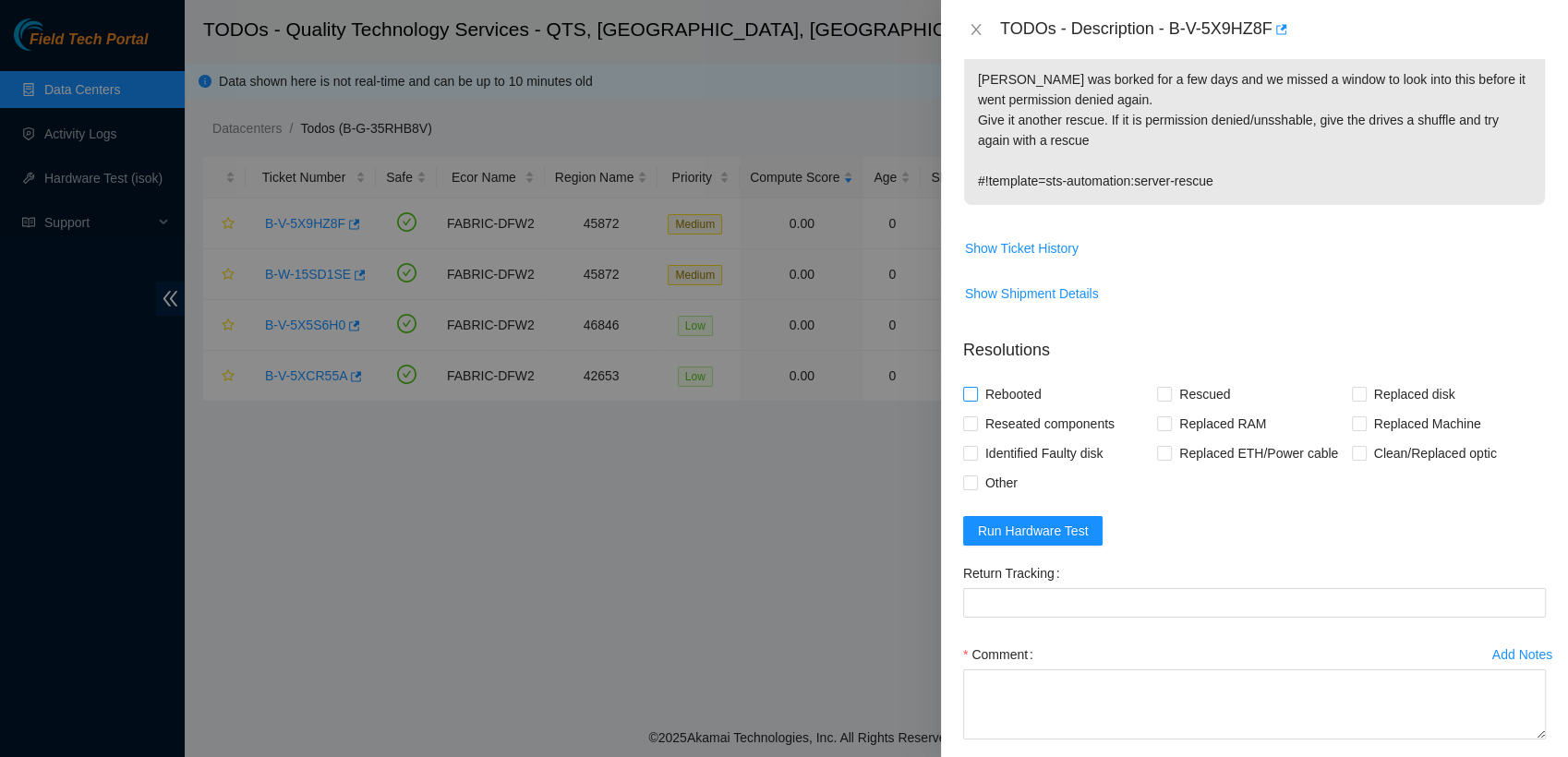
click at [971, 400] on input "Rebooted" at bounding box center [969, 394] width 13 height 13
checkbox input "true"
click at [1157, 400] on input "Rescued" at bounding box center [1164, 394] width 13 height 13
checkbox input "true"
click at [973, 488] on input "Other" at bounding box center [969, 482] width 13 height 13
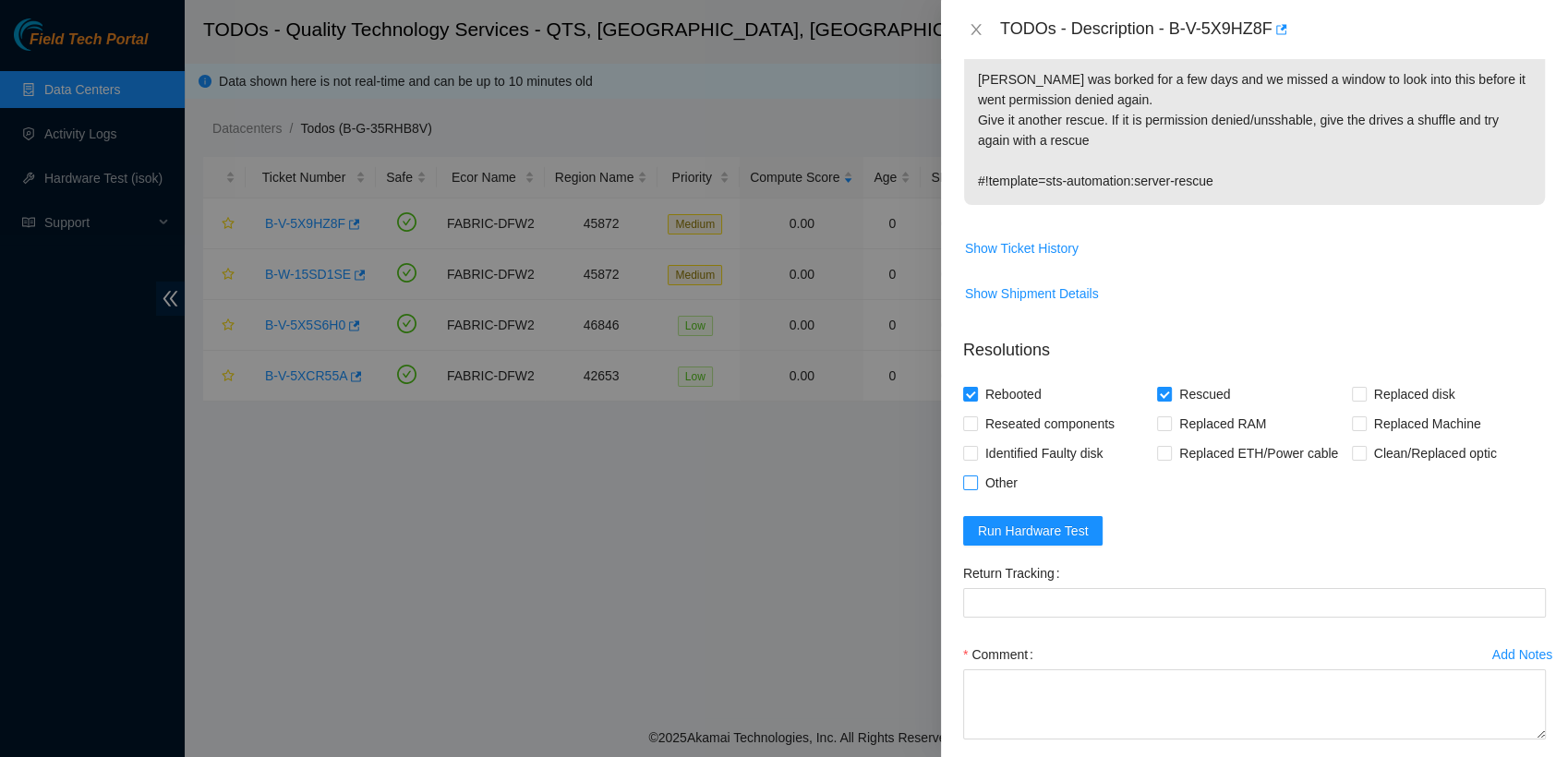
checkbox input "true"
click at [997, 541] on span "Run Hardware Test" at bounding box center [1033, 531] width 110 height 21
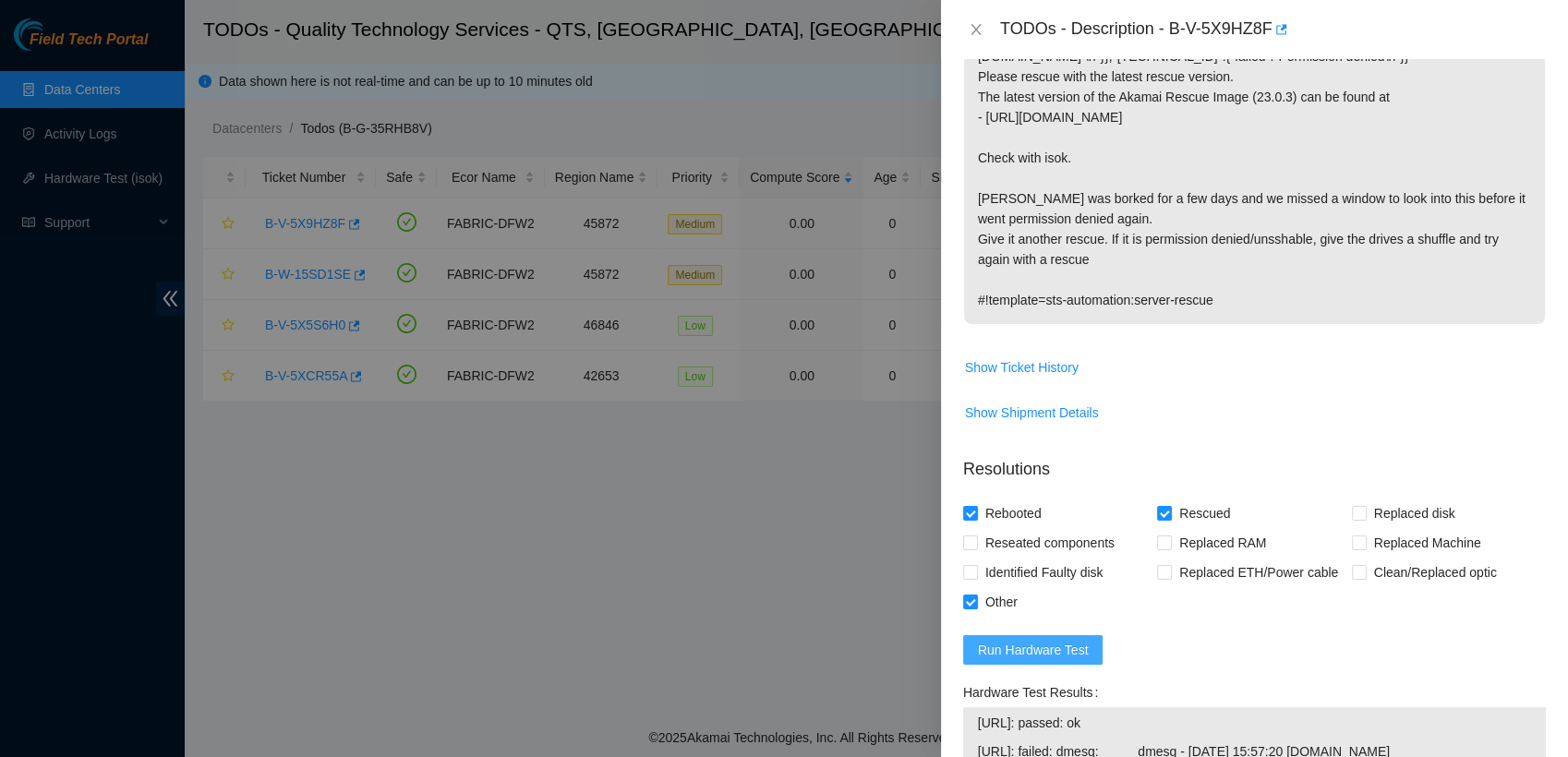
scroll to position [784, 0]
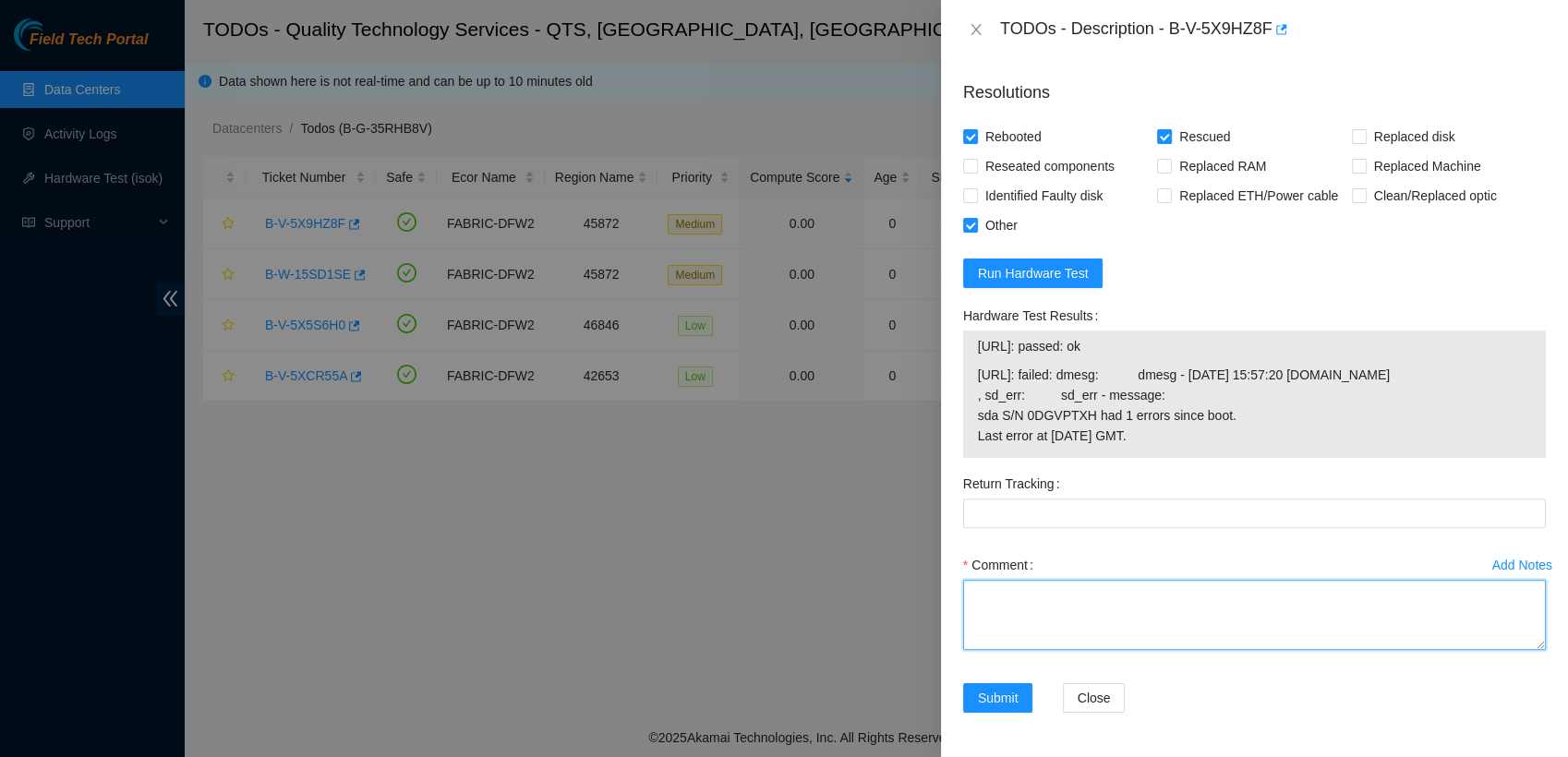
click at [1011, 594] on textarea "Comment" at bounding box center [1254, 614] width 582 height 70
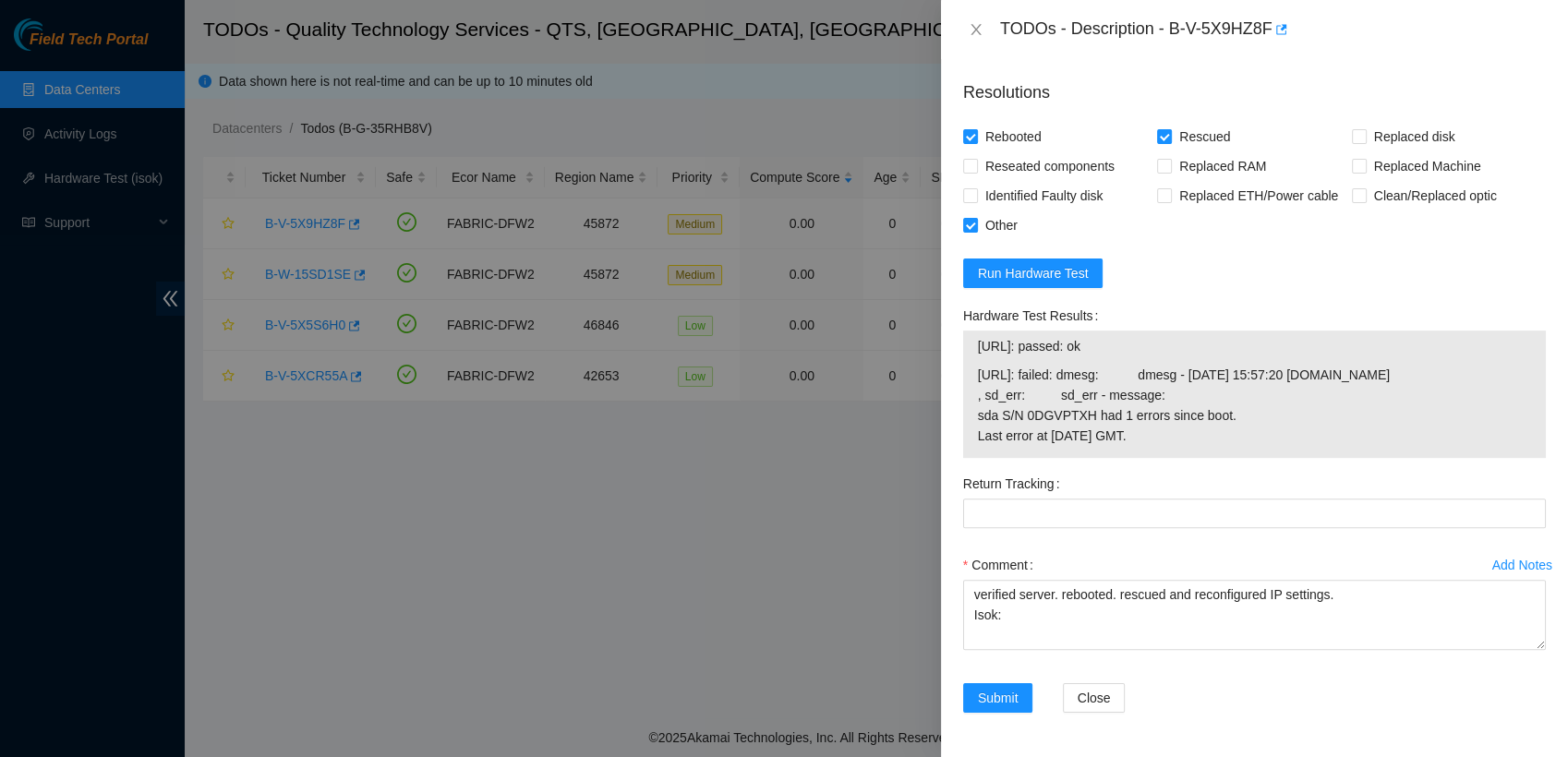
drag, startPoint x: 1292, startPoint y: 440, endPoint x: 955, endPoint y: 321, distance: 357.4
click at [955, 321] on div "Hardware Test Results [URL]: passed: ok [URL]: failed: dmesg: dmesg - [DATE] 15…" at bounding box center [1254, 385] width 598 height 168
click at [949, 321] on div "Problem Type Hardware Rack Number BU87 Machine Number 25:00 Serial Number CT-41…" at bounding box center [1255, 408] width 627 height 698
copy tbody "[URL]: passed: ok [URL]: failed: dmesg: dmesg - [DATE] 15:57:20 [DOMAIN_NAME] ,…"
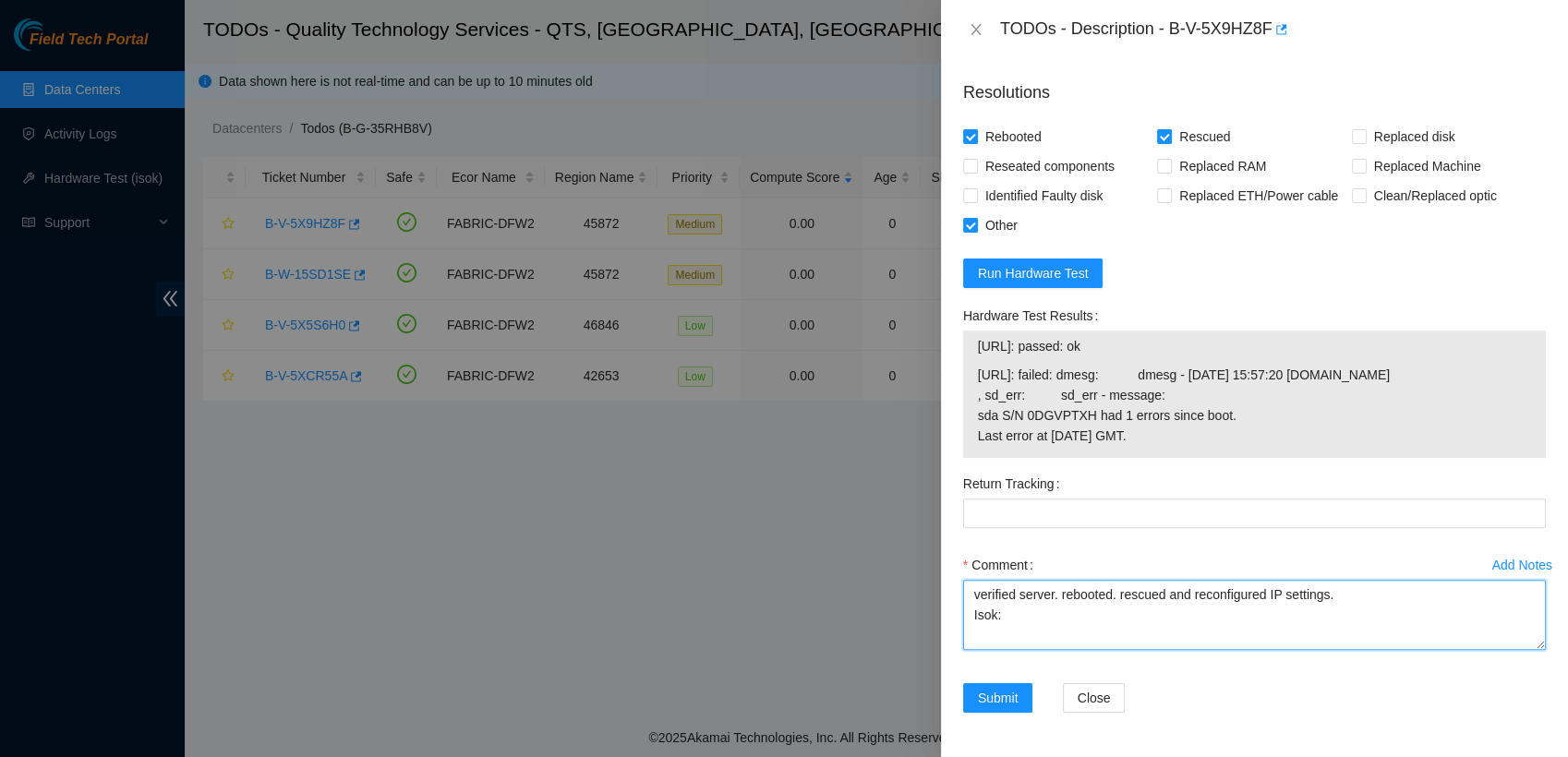
click at [1015, 623] on textarea "verified server. rebooted. rescued and reconfigured IP settings. Isok:" at bounding box center [1254, 614] width 582 height 70
paste textarea "[URL]: passed: ok [URL]: failed: dmesg: dmesg - [DATE] 15:57:20 [DOMAIN_NAME] ,…"
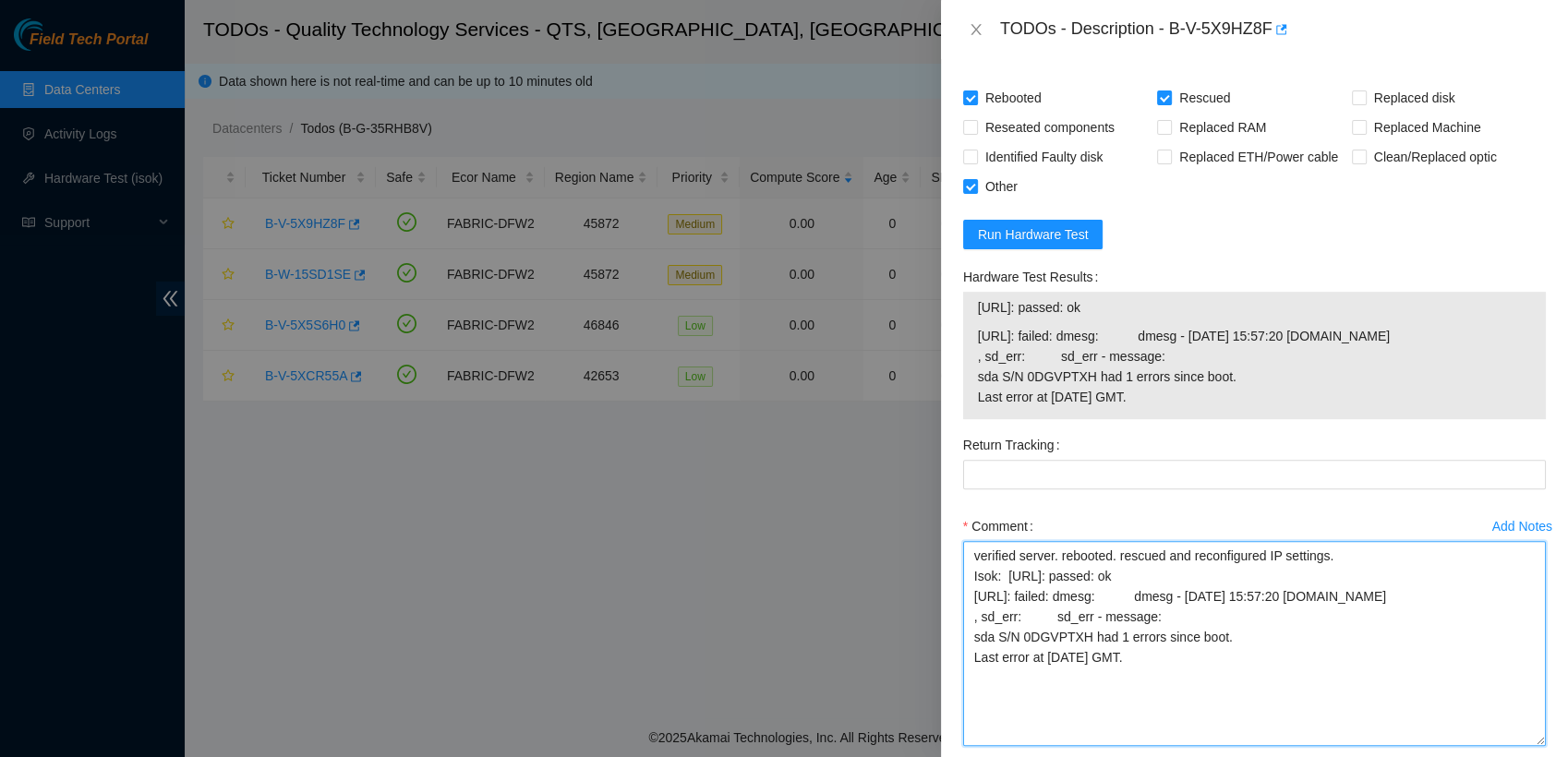
scroll to position [0, 0]
drag, startPoint x: 1523, startPoint y: 648, endPoint x: 1508, endPoint y: 809, distance: 161.7
click at [1508, 756] on html "Field Tech Portal Data Centers Activity Logs Hardware Test (isok) Support TODOs…" at bounding box center [784, 378] width 1568 height 757
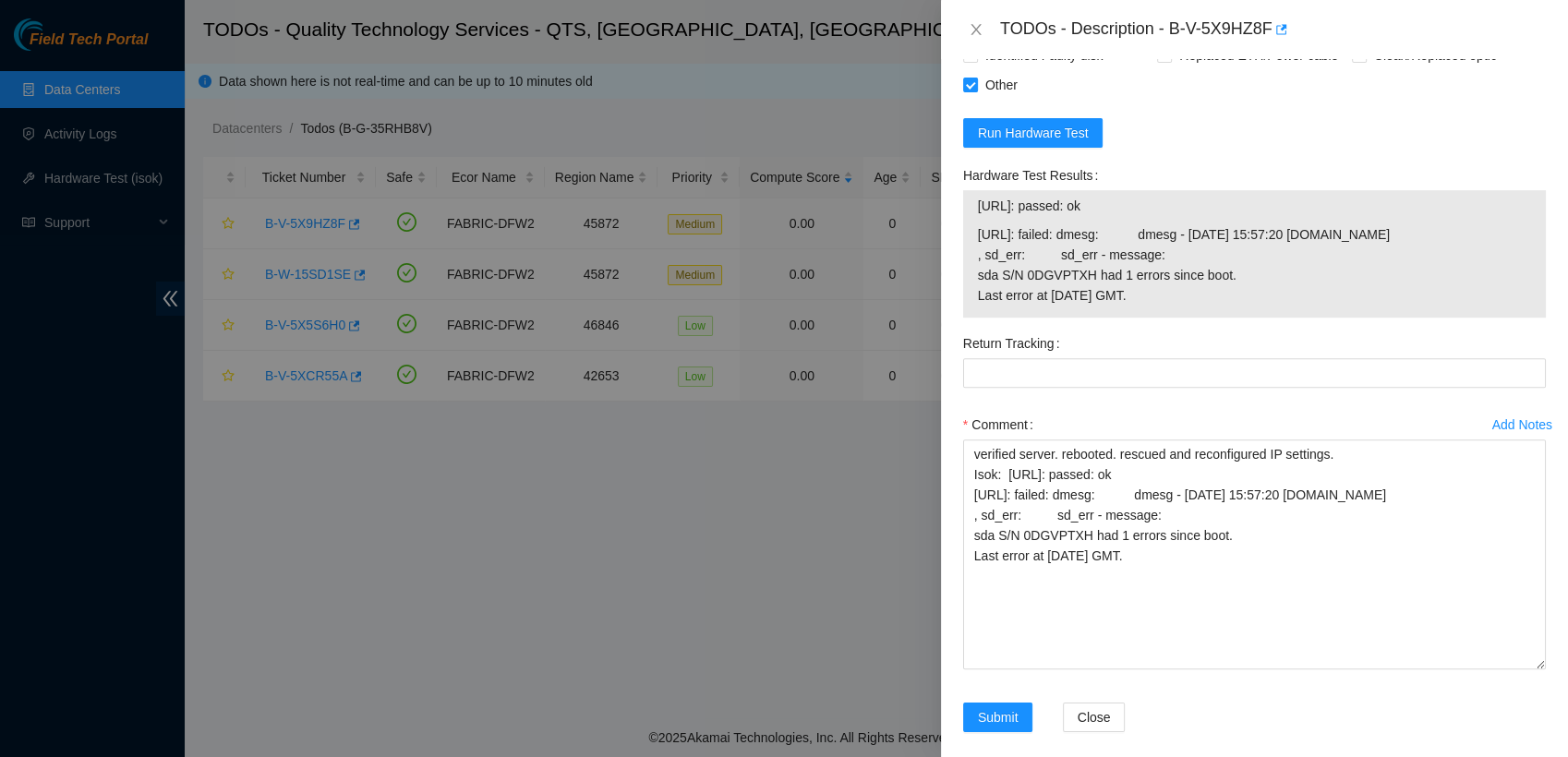
scroll to position [890, 0]
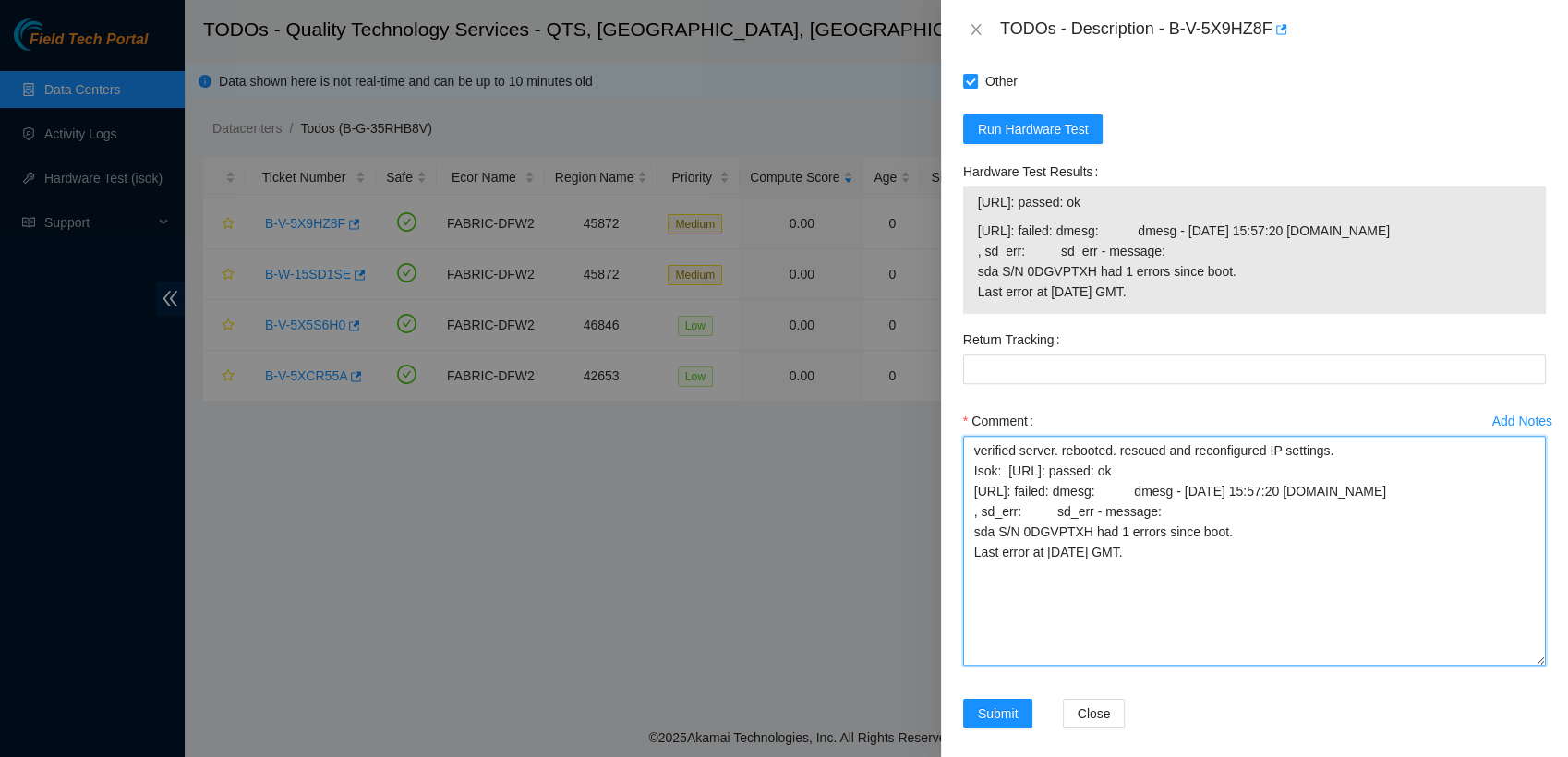
click at [1323, 610] on textarea "verified server. rebooted. rescued and reconfigured IP settings. Isok: [URL]: p…" at bounding box center [1254, 551] width 582 height 230
type textarea "verified server. rebooted. rescued and reconfigured IP settings. Isok: [URL]: p…"
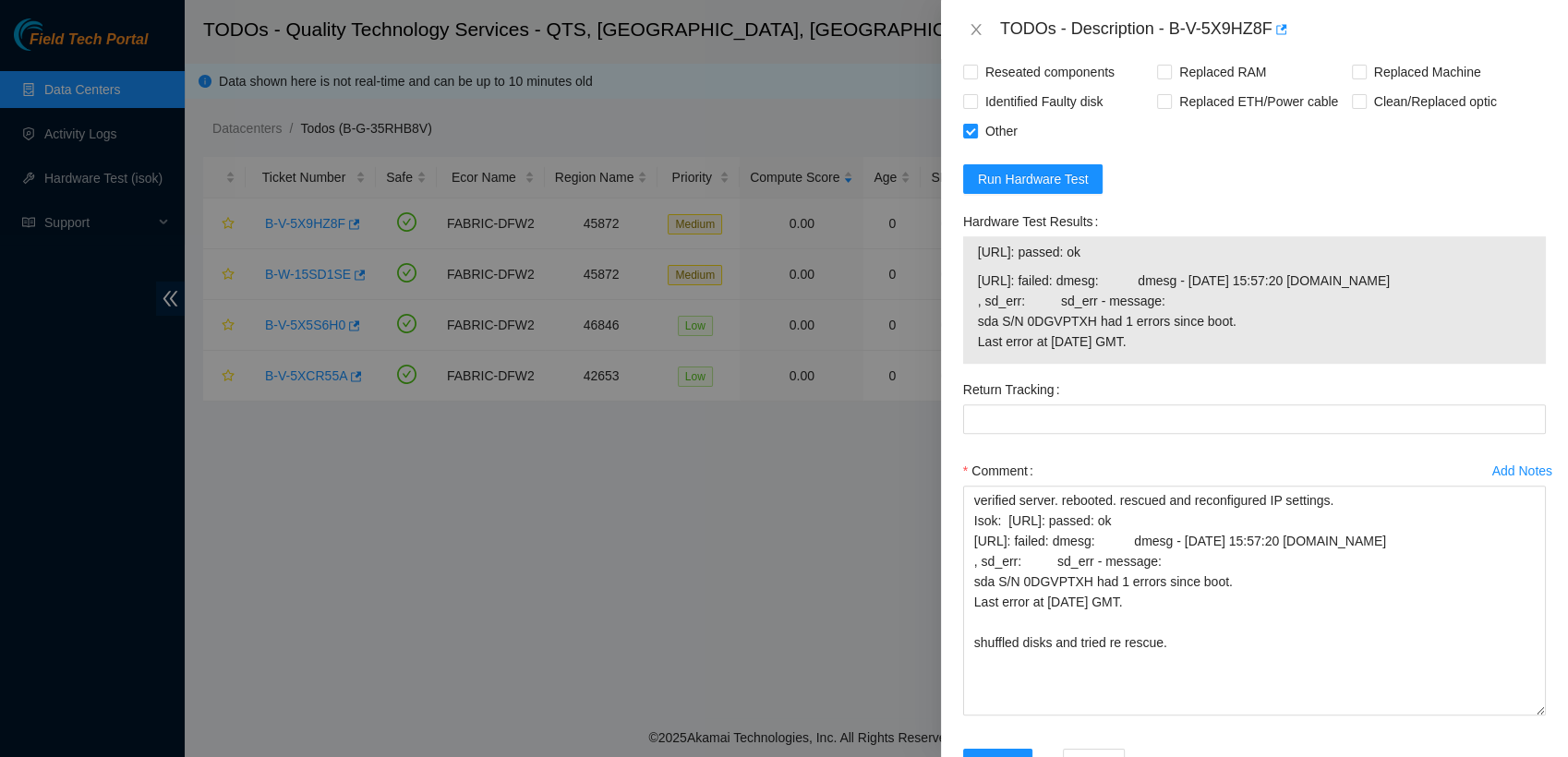
scroll to position [799, 0]
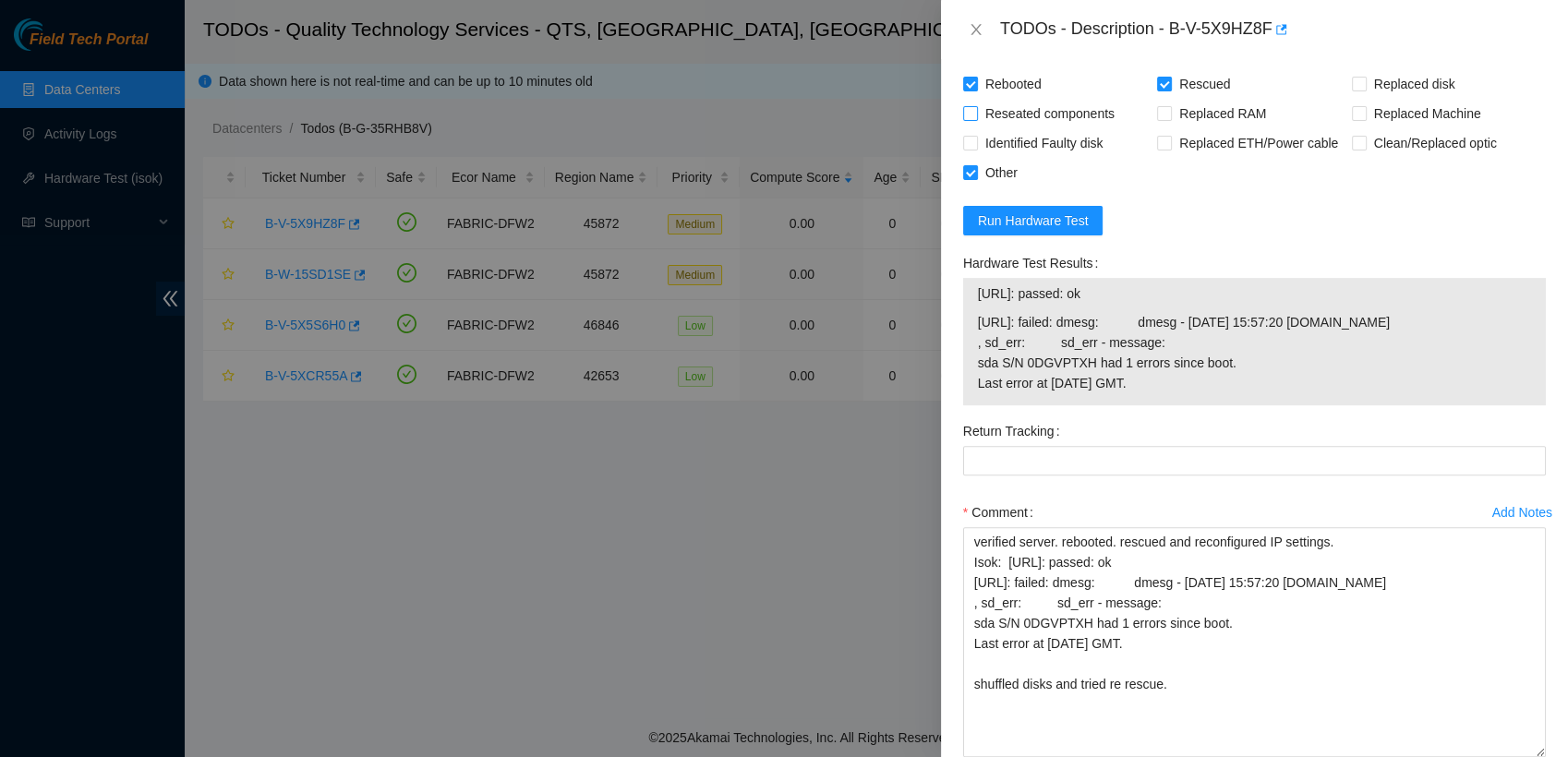
click at [969, 119] on input "Reseated components" at bounding box center [969, 112] width 13 height 13
checkbox input "true"
click at [1059, 231] on span "Run Hardware Test" at bounding box center [1033, 221] width 110 height 21
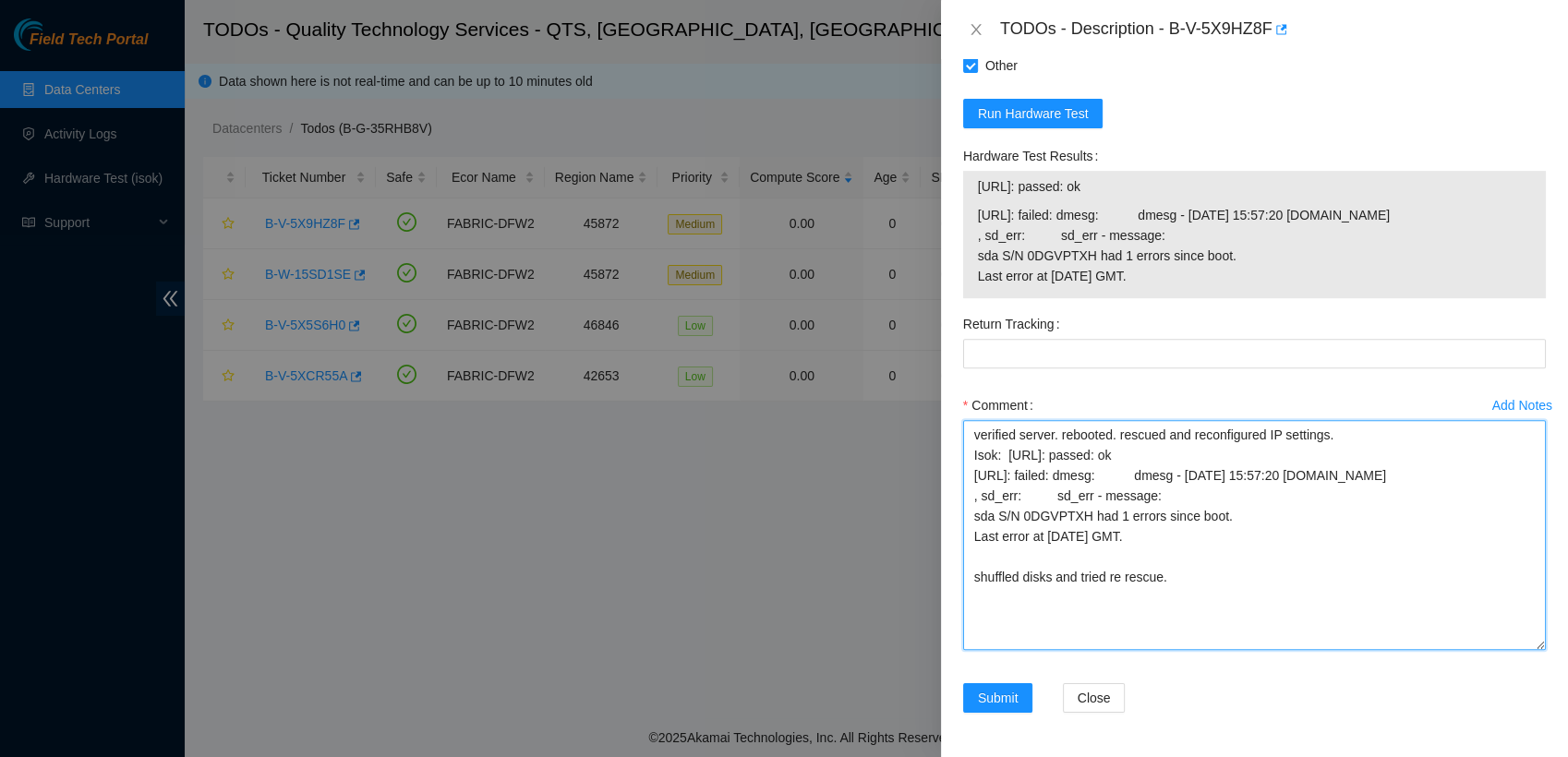
scroll to position [0, 0]
drag, startPoint x: 1206, startPoint y: 608, endPoint x: 938, endPoint y: 221, distance: 470.7
click at [938, 221] on div "TODOs - Description - B-V-5X9HZ8F Problem Type Hardware Rack Number BU87 Machin…" at bounding box center [784, 378] width 1568 height 757
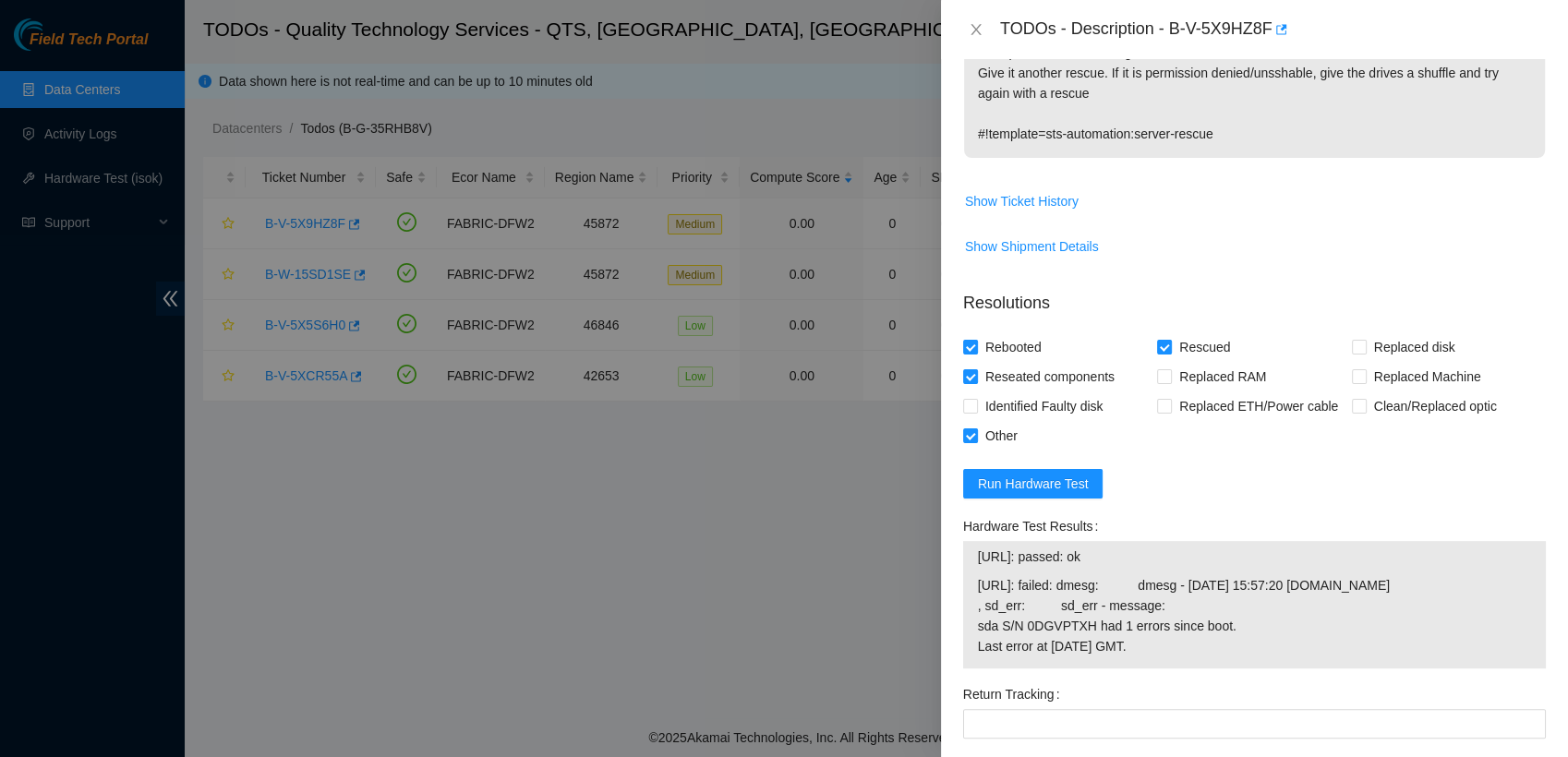
scroll to position [537, 0]
click at [994, 491] on span "Run Hardware Test" at bounding box center [1033, 482] width 110 height 21
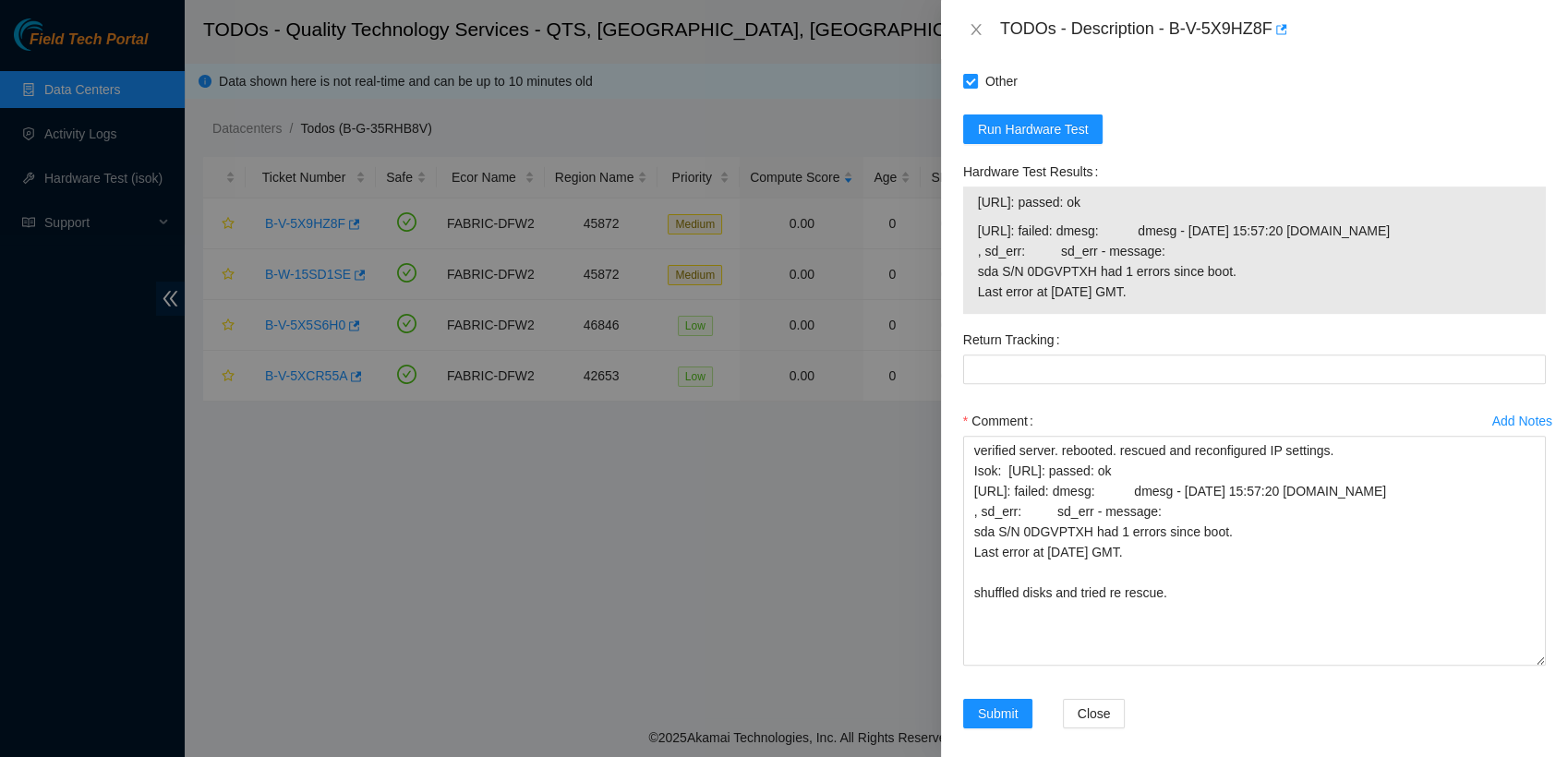
scroll to position [2, 0]
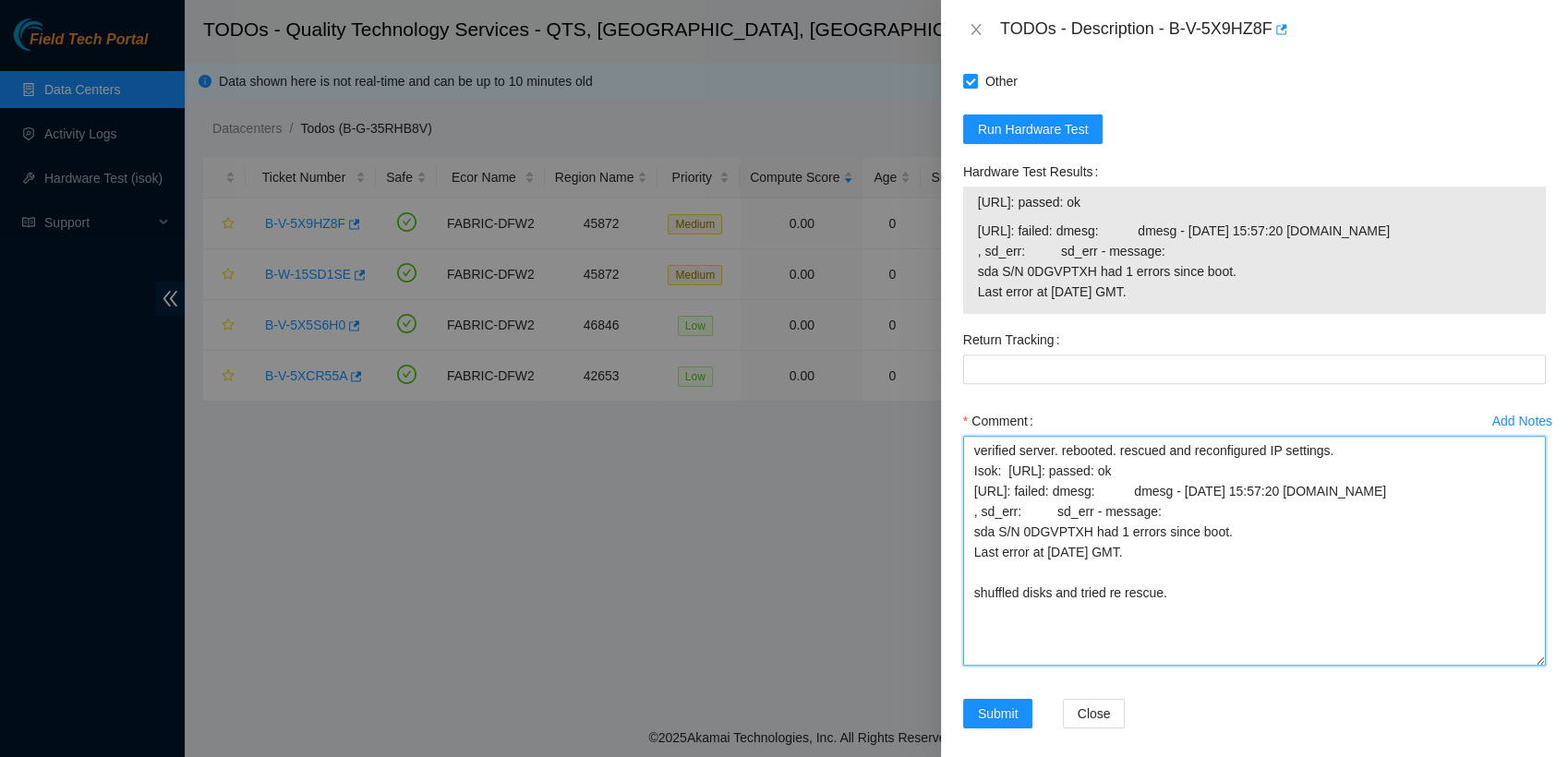
click at [1112, 651] on textarea "verified server. rebooted. rescued and reconfigured IP settings. Isok: [URL]: p…" at bounding box center [1254, 551] width 582 height 230
click at [1198, 665] on textarea "verified server. rebooted. rescued and reconfigured IP settings. Isok: [URL]: p…" at bounding box center [1254, 551] width 582 height 230
click at [1104, 653] on textarea "verified server. rebooted. rescued and reconfigured IP settings. Isok: [URL]: p…" at bounding box center [1254, 551] width 582 height 230
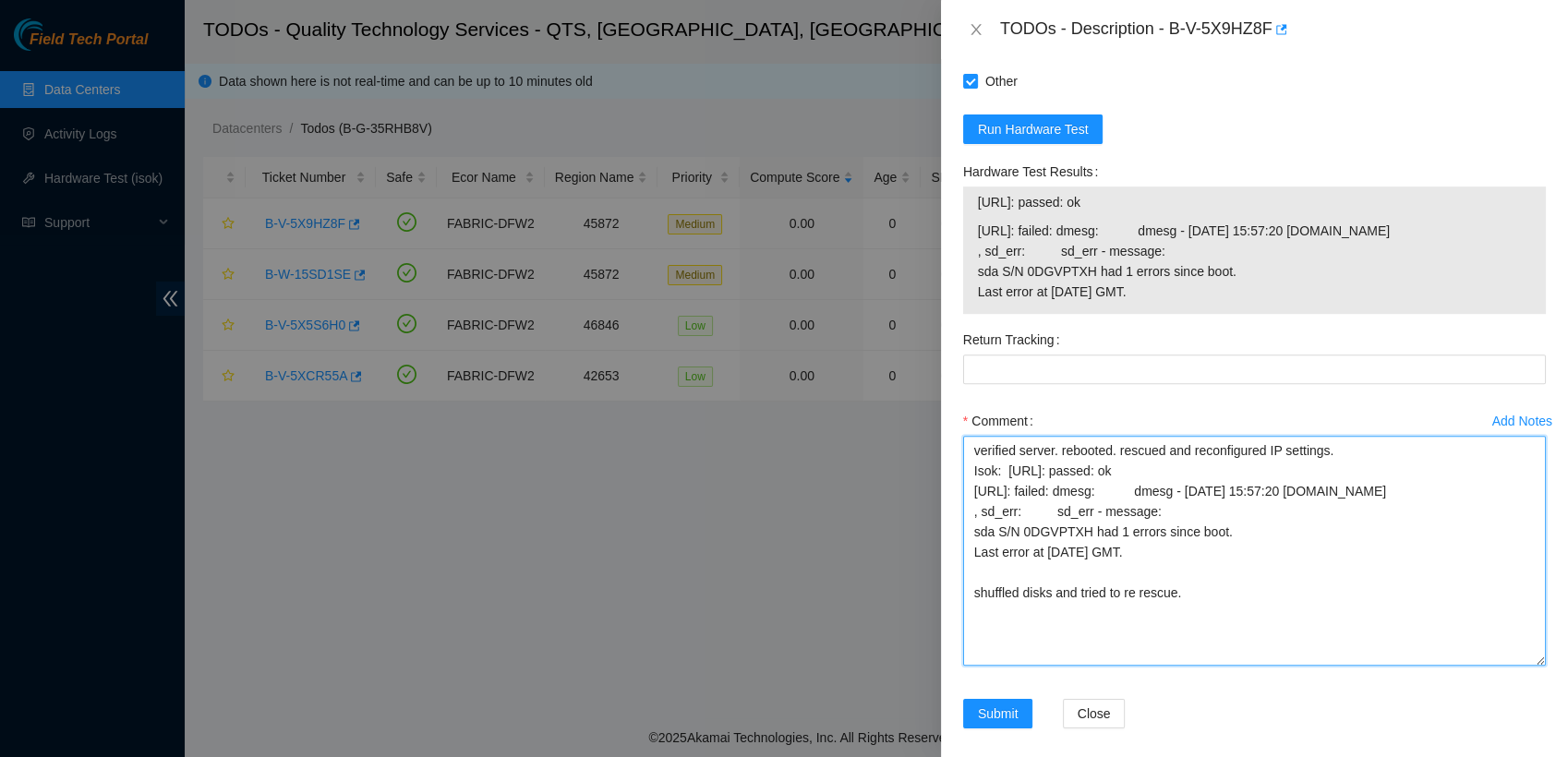
click at [1246, 665] on textarea "verified server. rebooted. rescued and reconfigured IP settings. Isok: [URL]: p…" at bounding box center [1254, 551] width 582 height 230
click at [1235, 647] on textarea "verified server. rebooted. rescued and reconfigured IP settings. Isok: [URL]: p…" at bounding box center [1254, 551] width 582 height 230
click at [1197, 595] on textarea "verified server. rebooted. rescued and reconfigured IP settings. Isok: [URL]: p…" at bounding box center [1254, 551] width 582 height 230
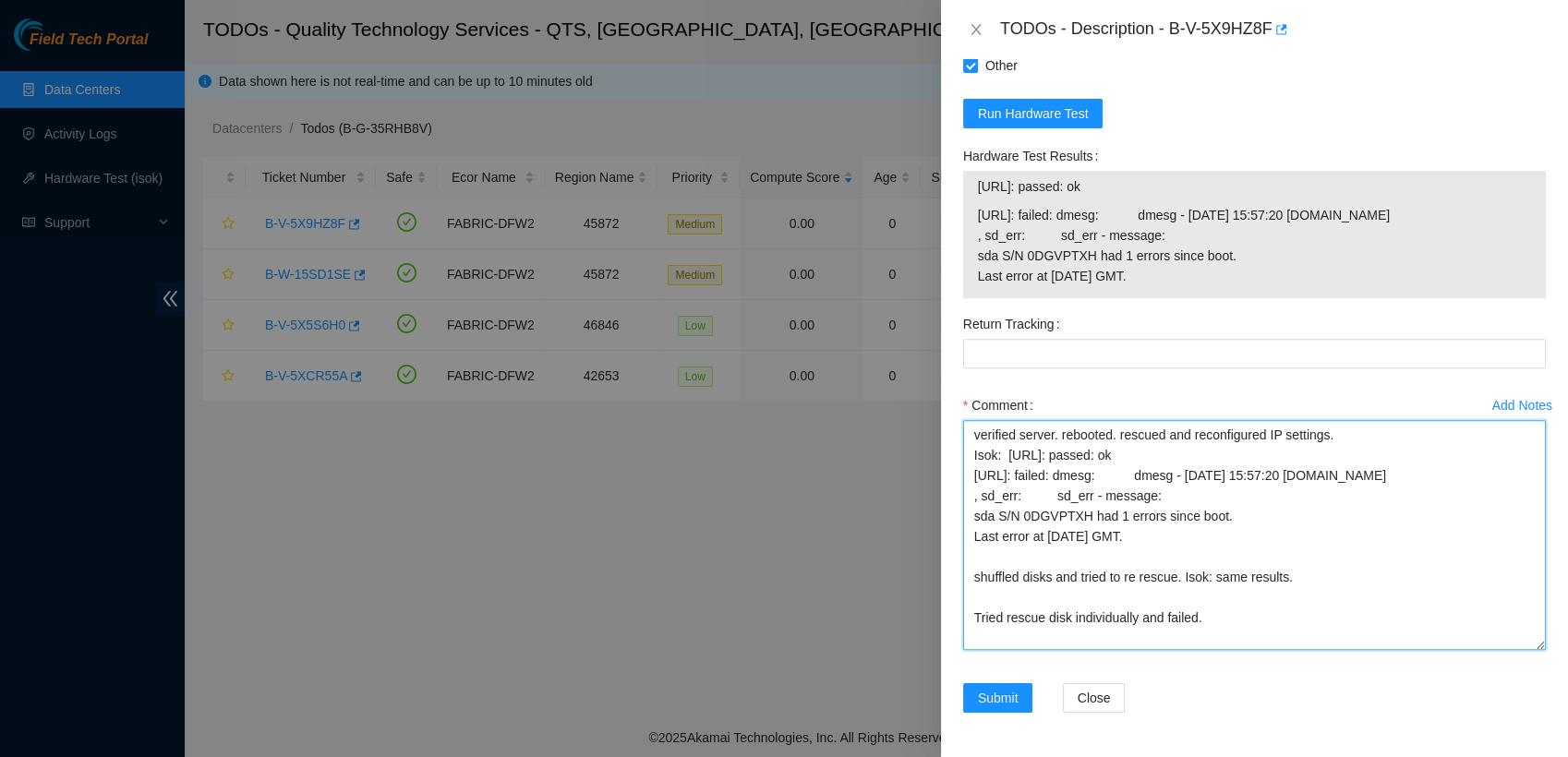
click at [980, 444] on textarea "verified server. rebooted. rescued and reconfigured IP settings. Isok: [URL]: p…" at bounding box center [1254, 535] width 582 height 230
click at [1068, 459] on textarea "Verified server. rebooted. rescued and reconfigured IP settings. Isok: [URL]: p…" at bounding box center [1254, 535] width 582 height 230
click at [1119, 455] on textarea "Verified server. Rbooted. rescued and reconfigured IP settings. Isok: [URL]: pa…" at bounding box center [1254, 535] width 582 height 230
click at [1003, 650] on textarea "Verified server. Rbooted. Rescued and reconfigured IP settings. Isok: [URL]: pa…" at bounding box center [1254, 535] width 582 height 230
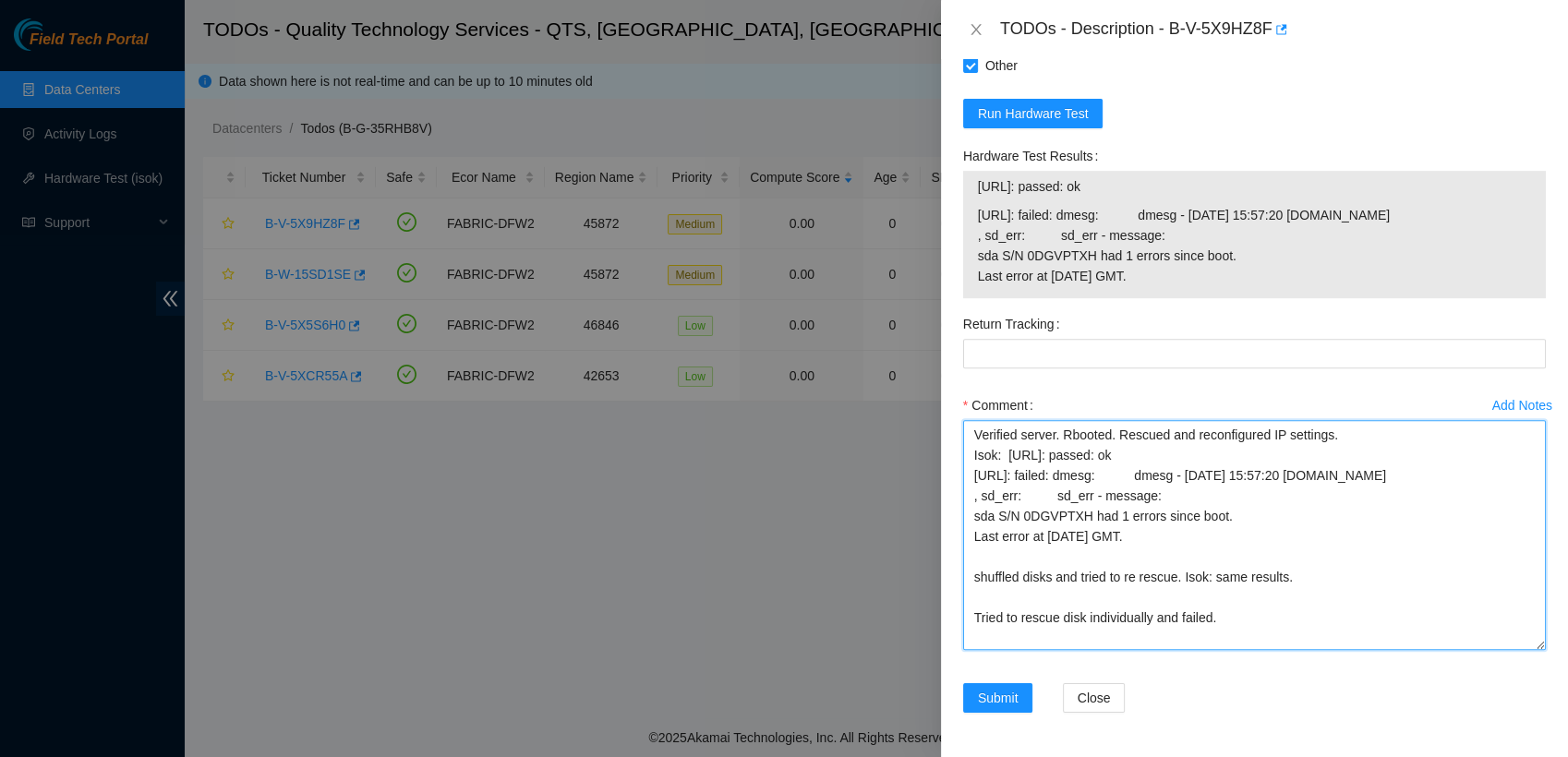
click at [994, 650] on textarea "Verified server. Rbooted. Rescued and reconfigured IP settings. Isok: [URL]: pa…" at bounding box center [1254, 535] width 582 height 230
click at [1179, 650] on textarea "Verified server. Rbooted. Rescued and reconfigured IP settings. Isok: [URL]: pa…" at bounding box center [1254, 535] width 582 height 230
click at [1277, 634] on textarea "Verified server. Rbooted. Rescued and reconfigured IP settings. Isok: [URL]: pa…" at bounding box center [1254, 535] width 582 height 230
click at [980, 575] on textarea "Verified server. Rebooted. Rescued and reconfigured IP settings. Isok: [URL]: p…" at bounding box center [1254, 535] width 582 height 230
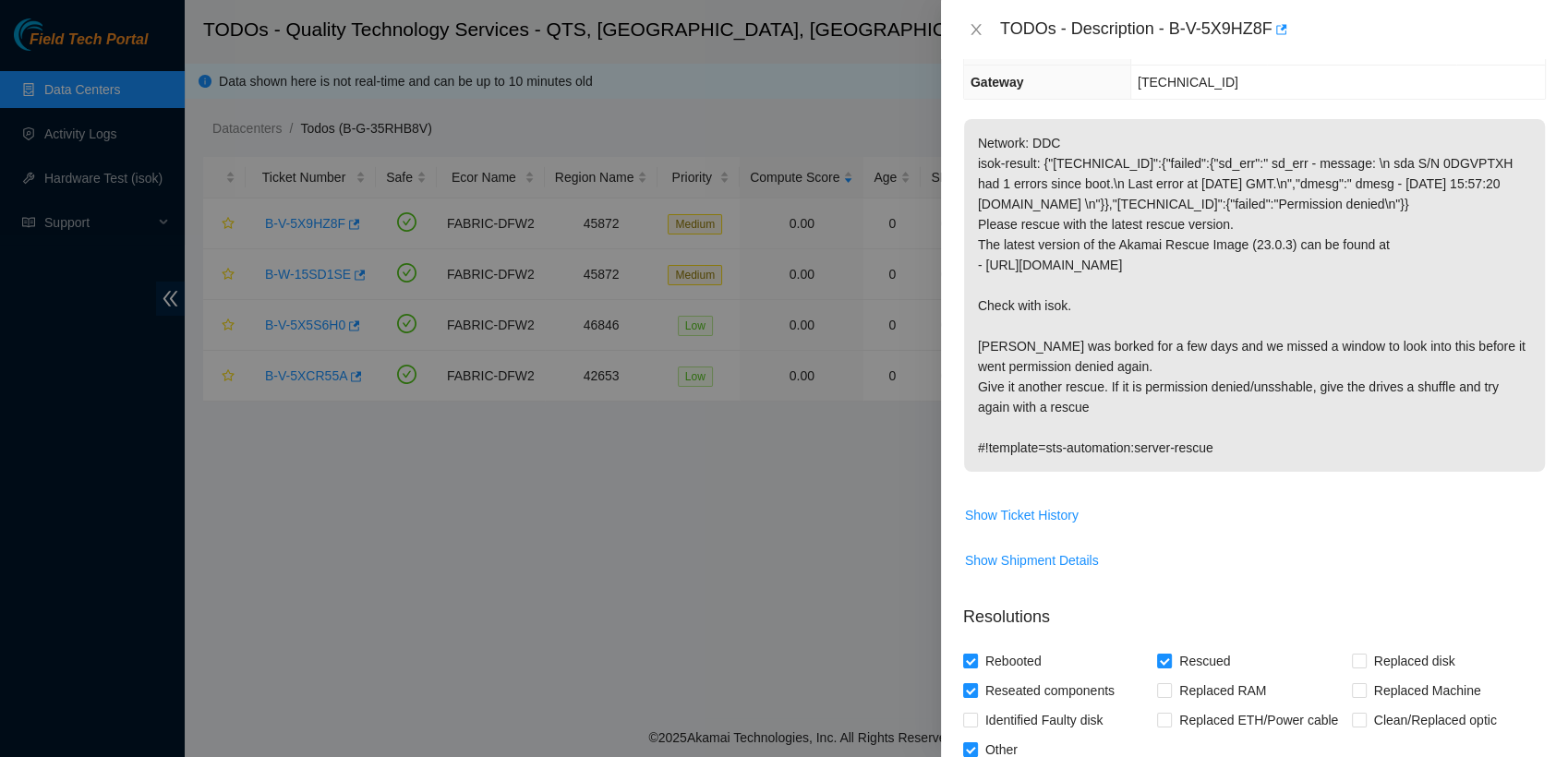
scroll to position [224, 0]
type textarea "Verified server. Rebooted. Rescued and reconfigured IP settings. Isok: [URL]: p…"
click at [1054, 524] on span "Show Ticket History" at bounding box center [1021, 513] width 113 height 21
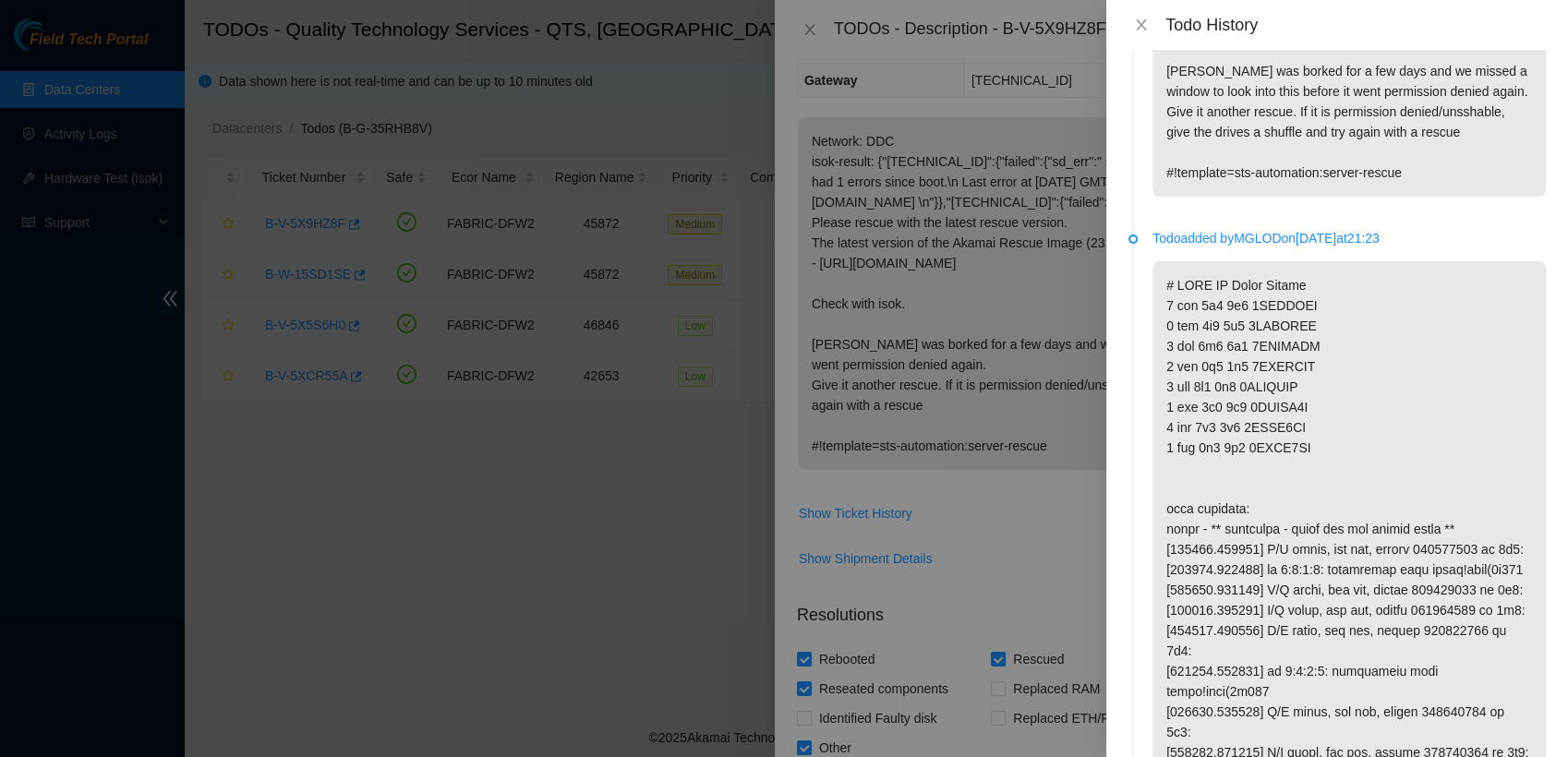
scroll to position [0, 0]
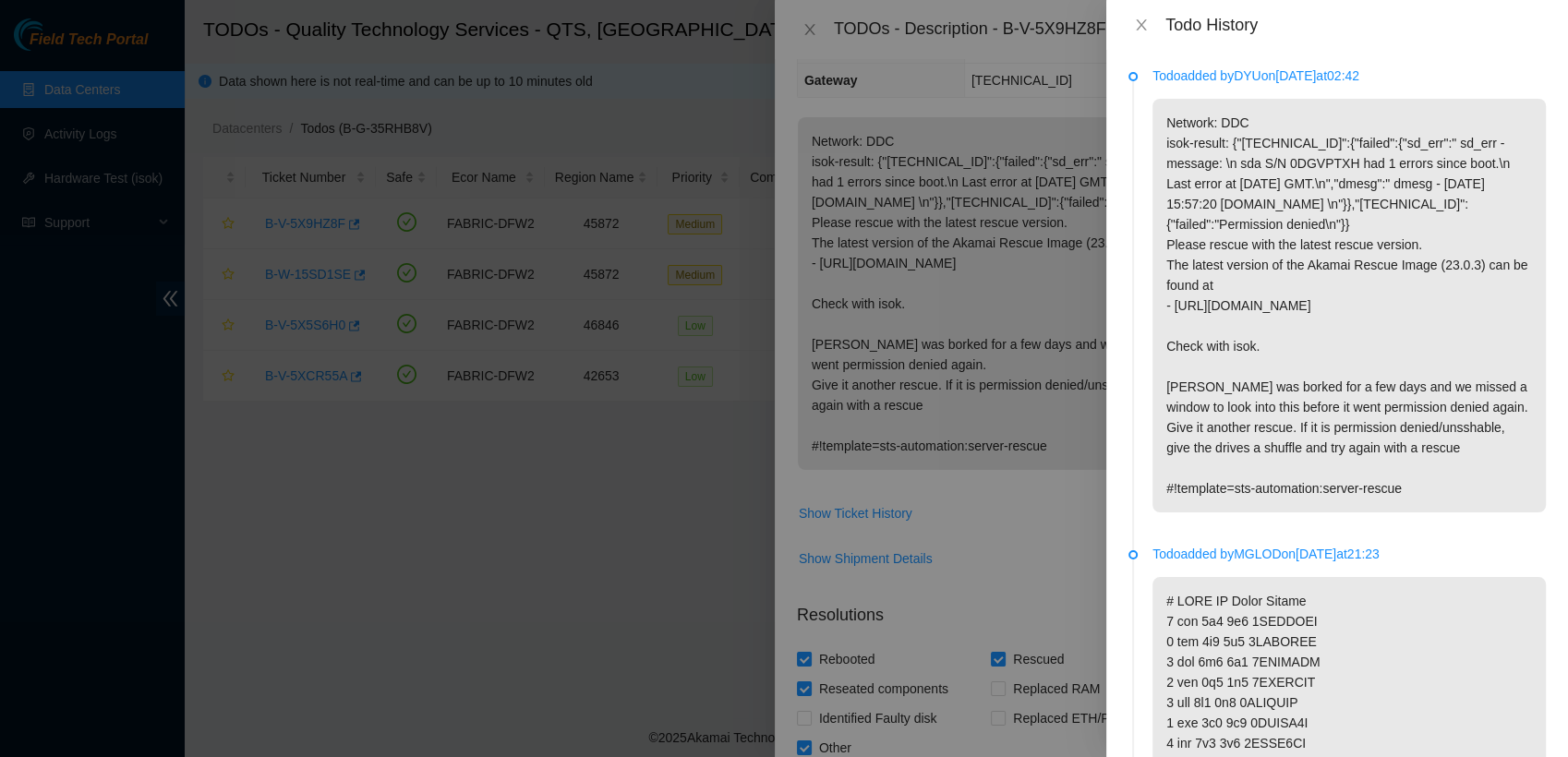
click at [1222, 513] on p "Network: DDC isok-result: {"[TECHNICAL_ID]":{"failed":{"sd_err":" sd_err - mess…" at bounding box center [1349, 306] width 394 height 413
click at [945, 365] on div at bounding box center [784, 378] width 1568 height 757
